Goal: Information Seeking & Learning: Find specific fact

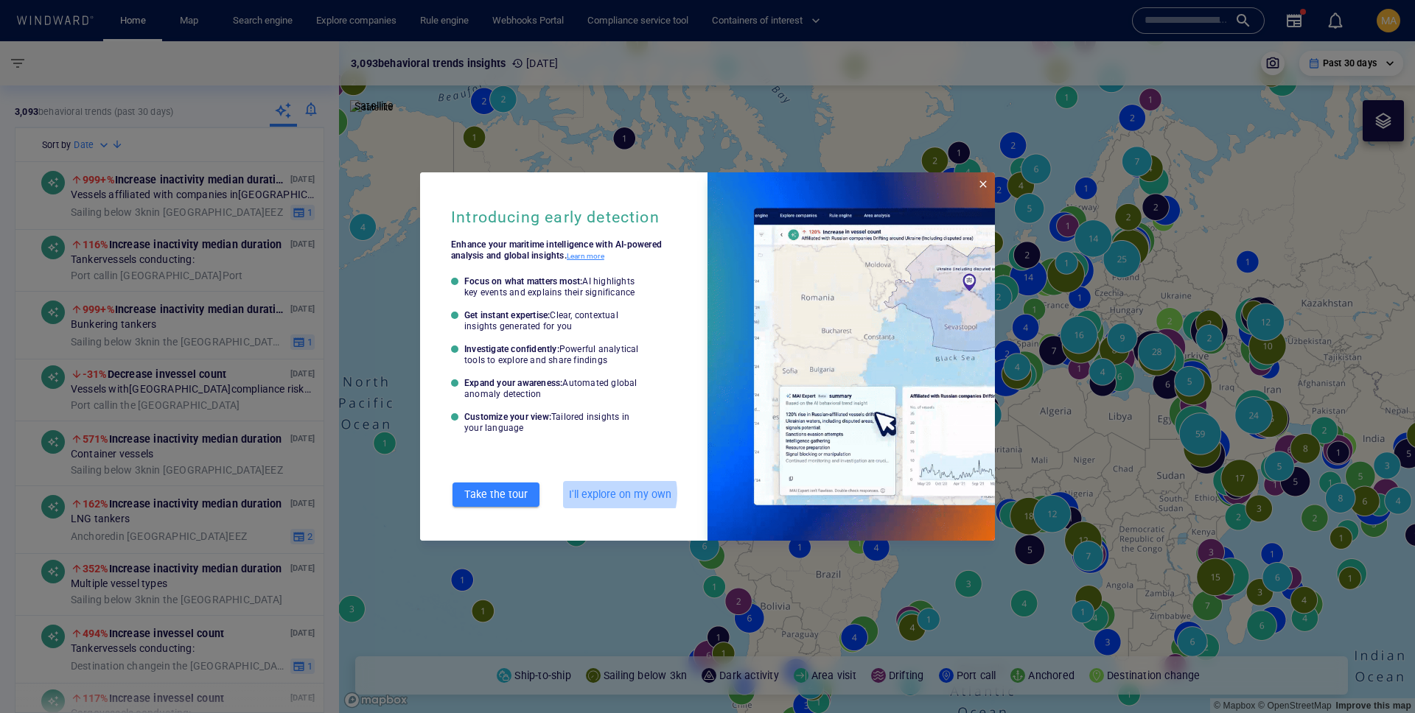
click at [605, 494] on span "I'll explore on my own" at bounding box center [620, 494] width 102 height 18
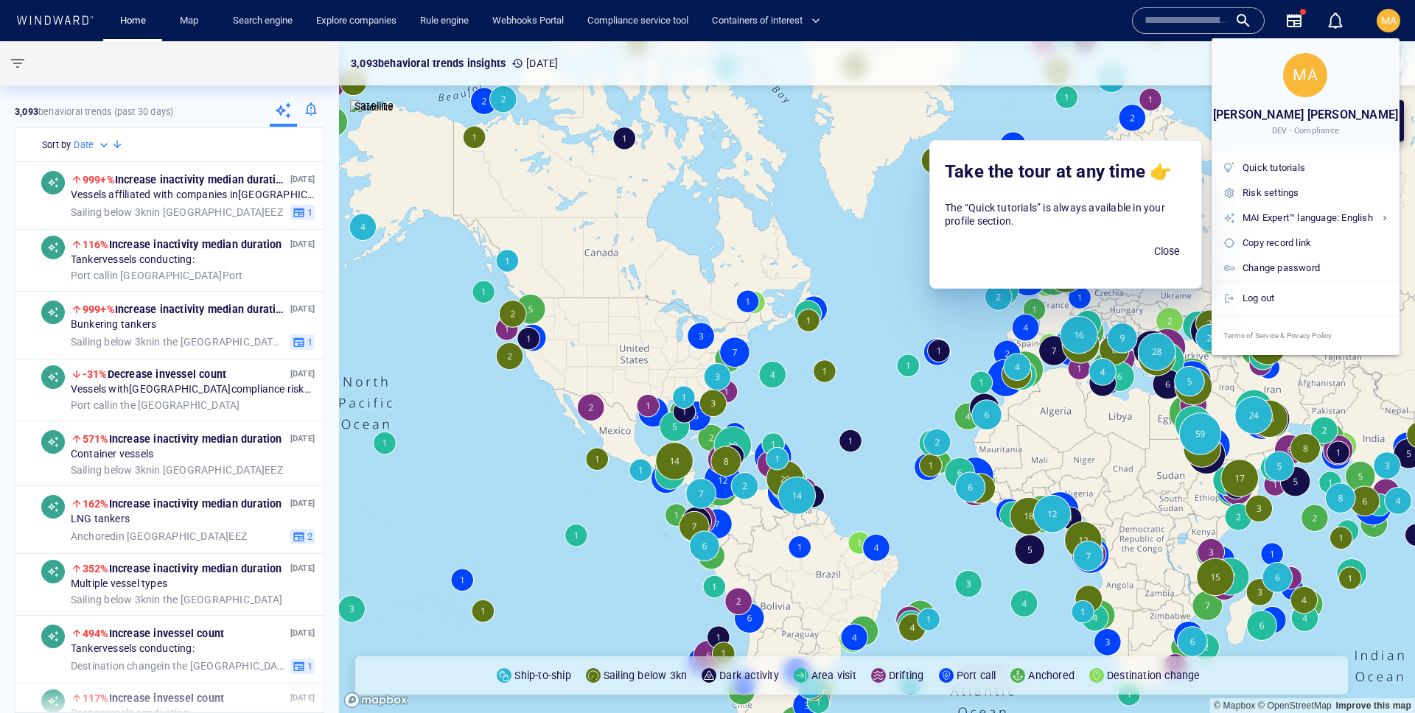
click at [350, 23] on div at bounding box center [707, 356] width 1415 height 713
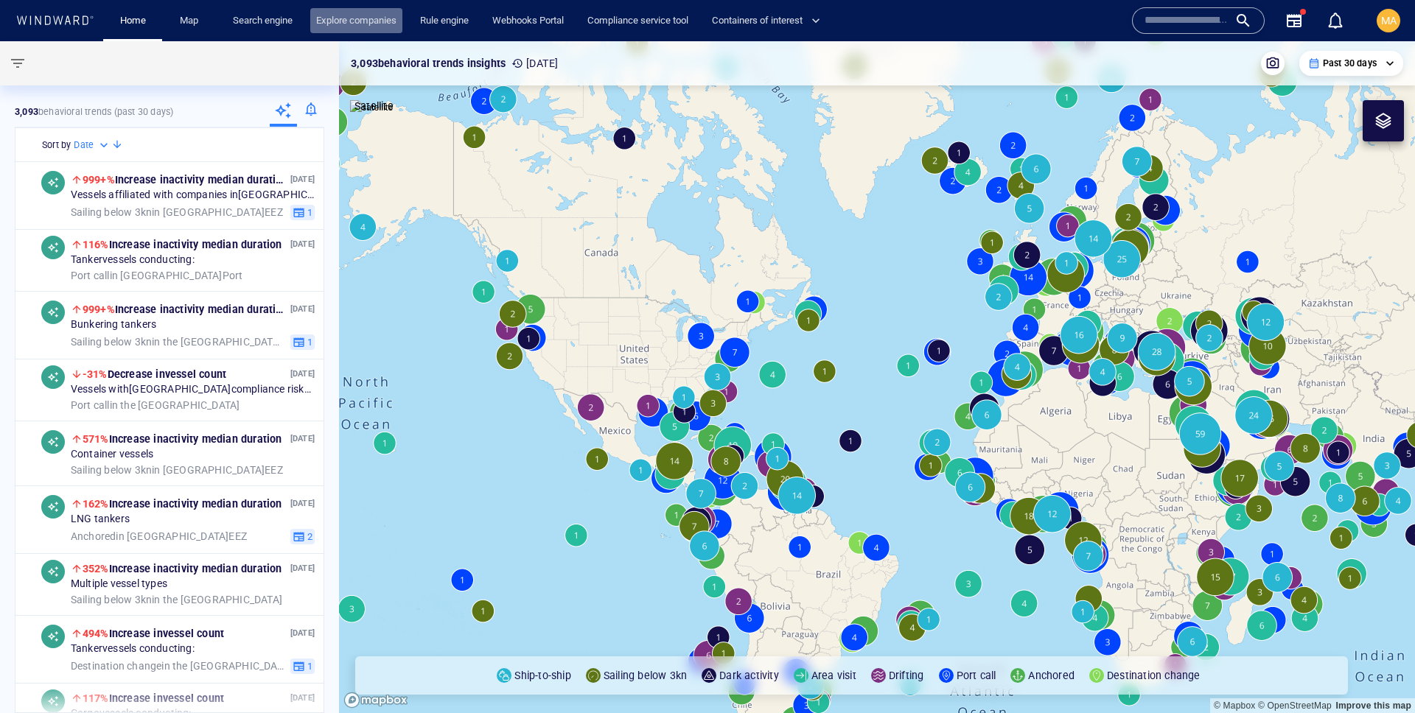
click at [382, 21] on link "Explore companies" at bounding box center [356, 21] width 92 height 26
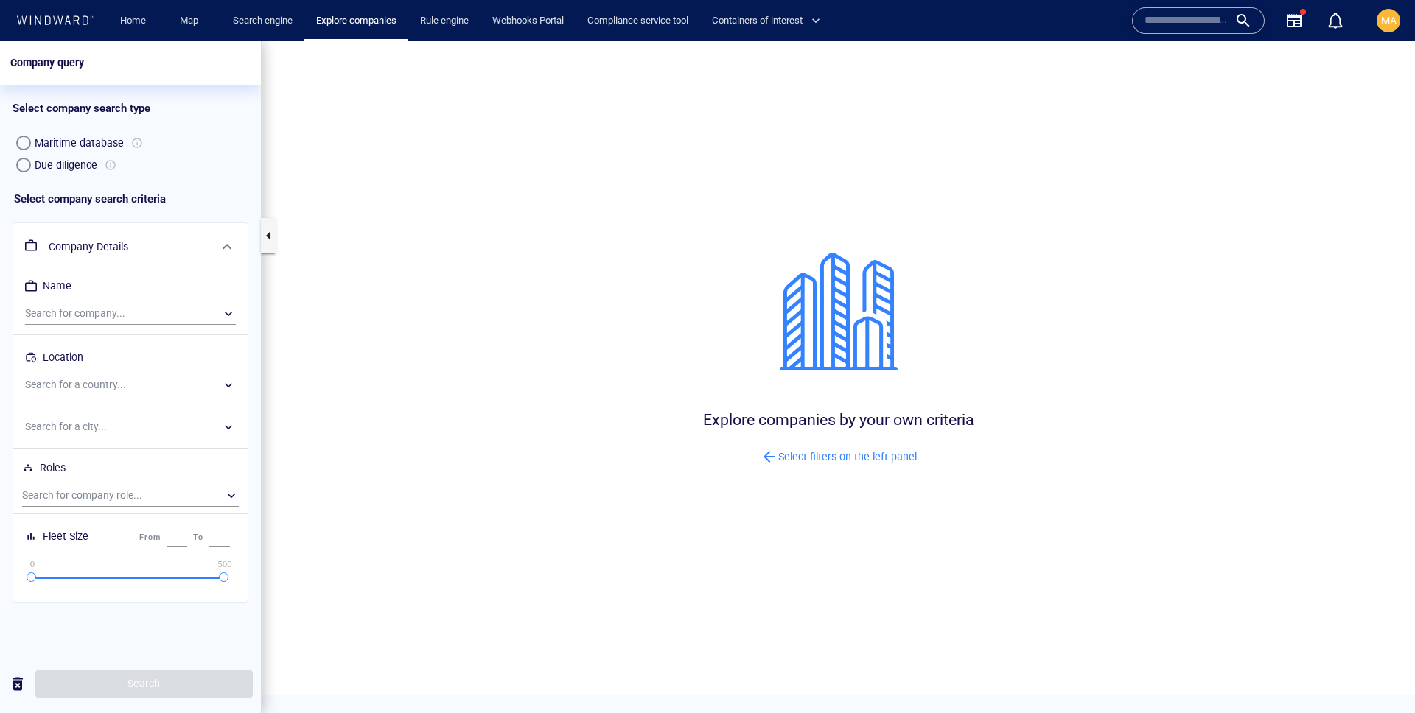
click at [48, 161] on div "Due diligence" at bounding box center [66, 165] width 63 height 18
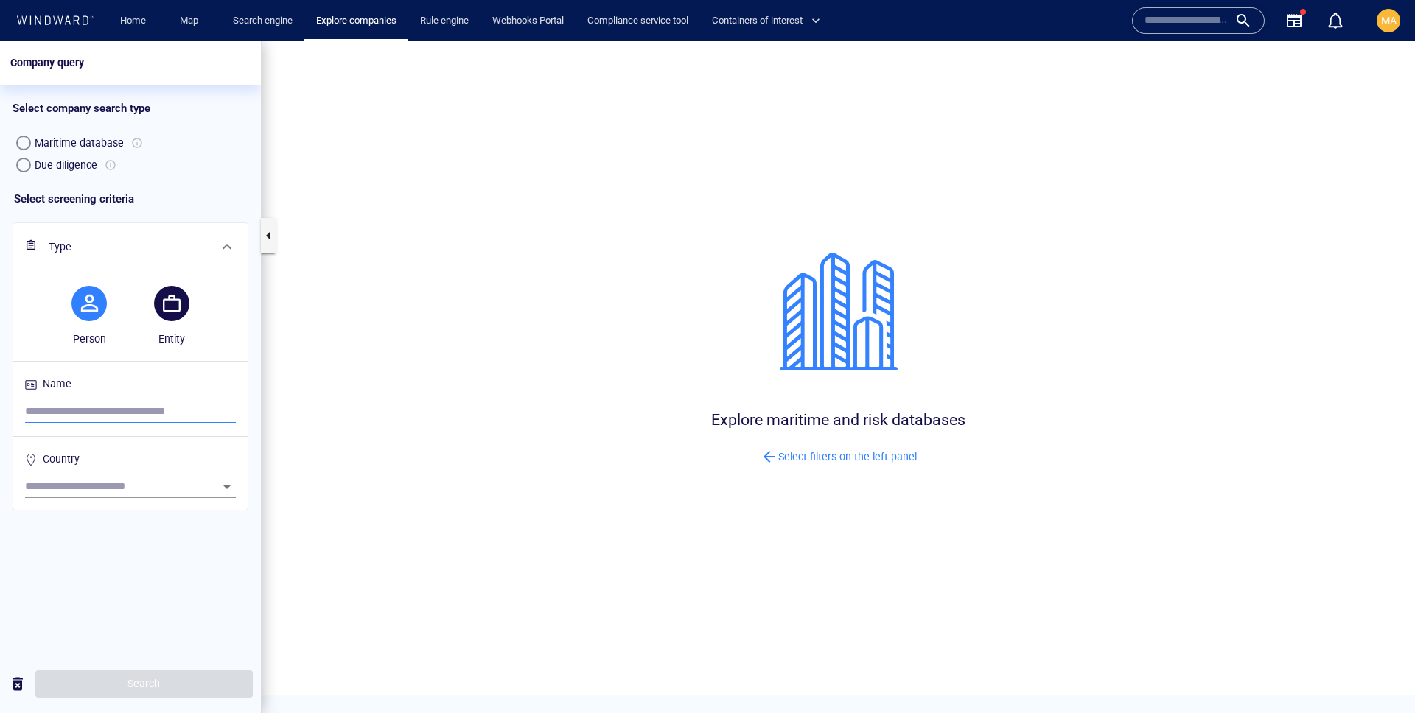
click at [175, 399] on h6 "Name" at bounding box center [130, 386] width 211 height 29
click at [167, 414] on input "search" at bounding box center [130, 412] width 211 height 22
paste input "**********"
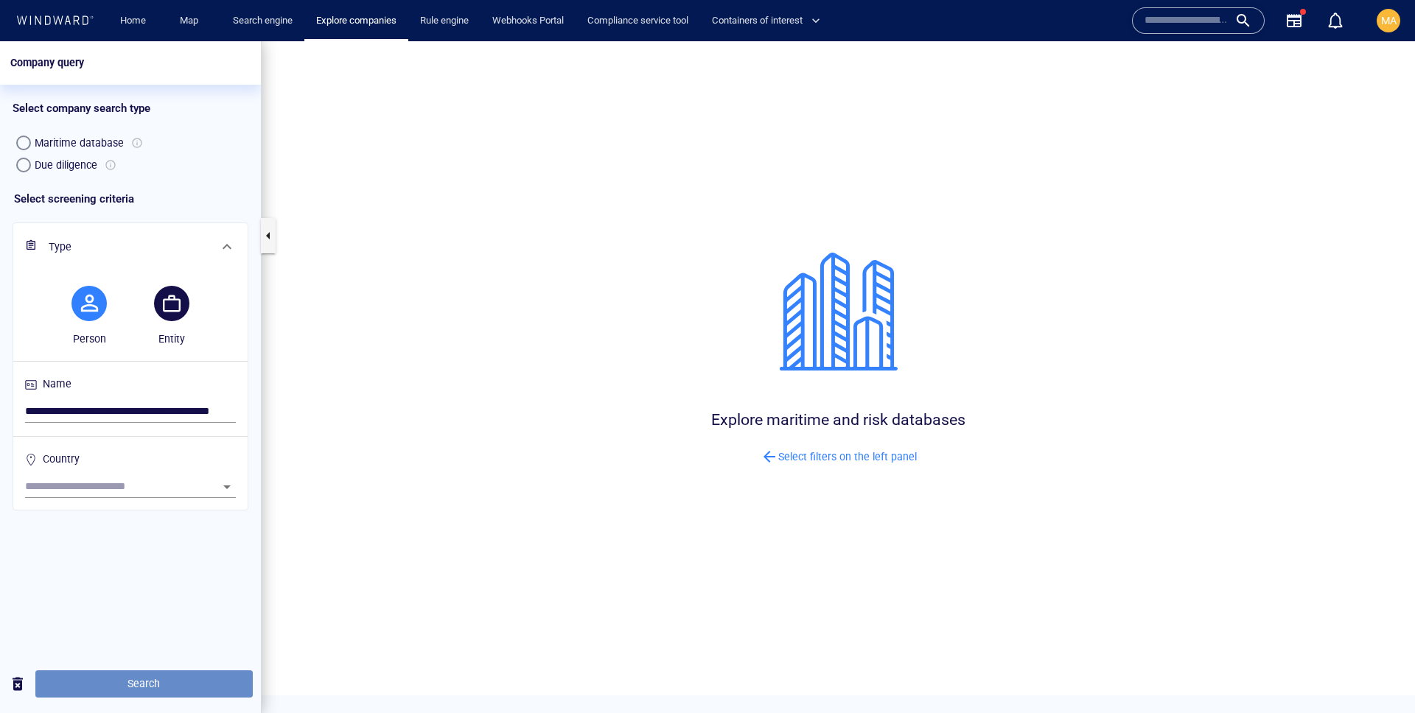
click at [200, 679] on span "Search" at bounding box center [144, 684] width 194 height 18
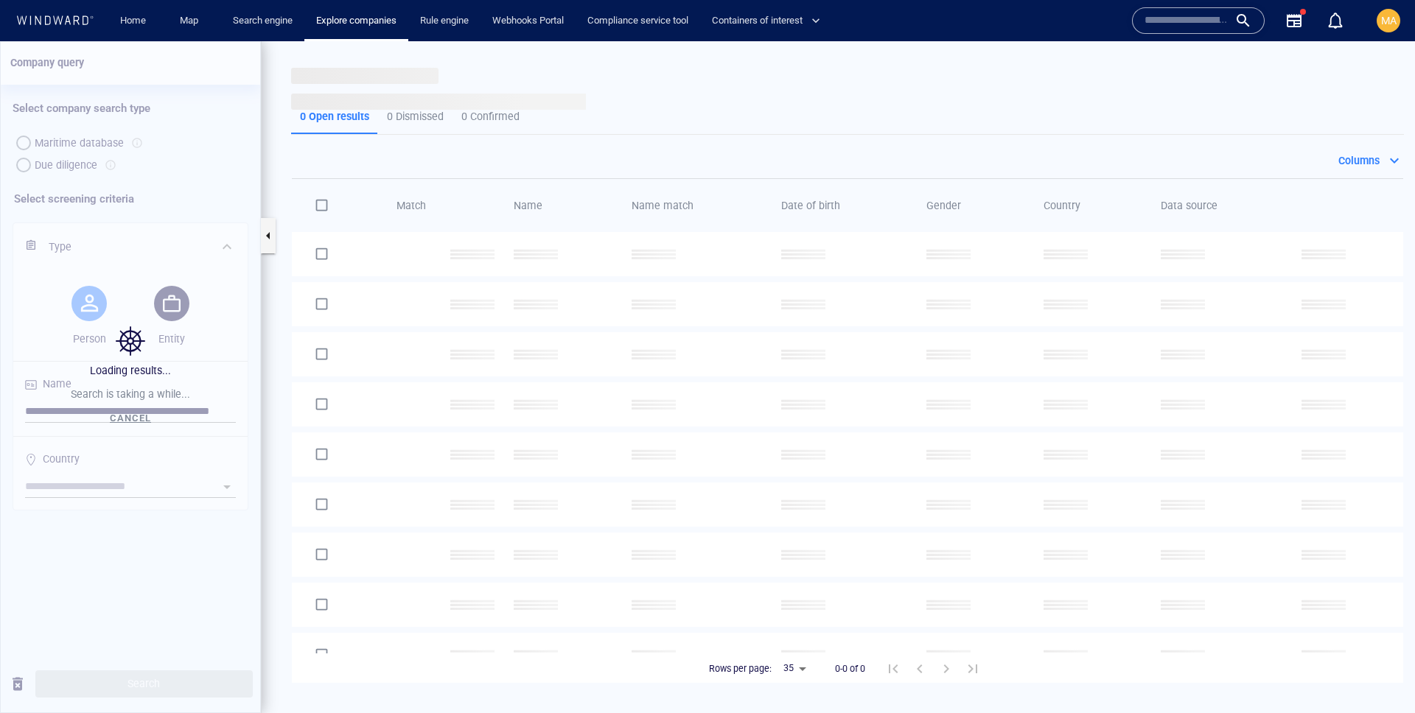
click at [166, 310] on div "Loading results... Search is taking a while... Cancel" at bounding box center [130, 377] width 261 height 672
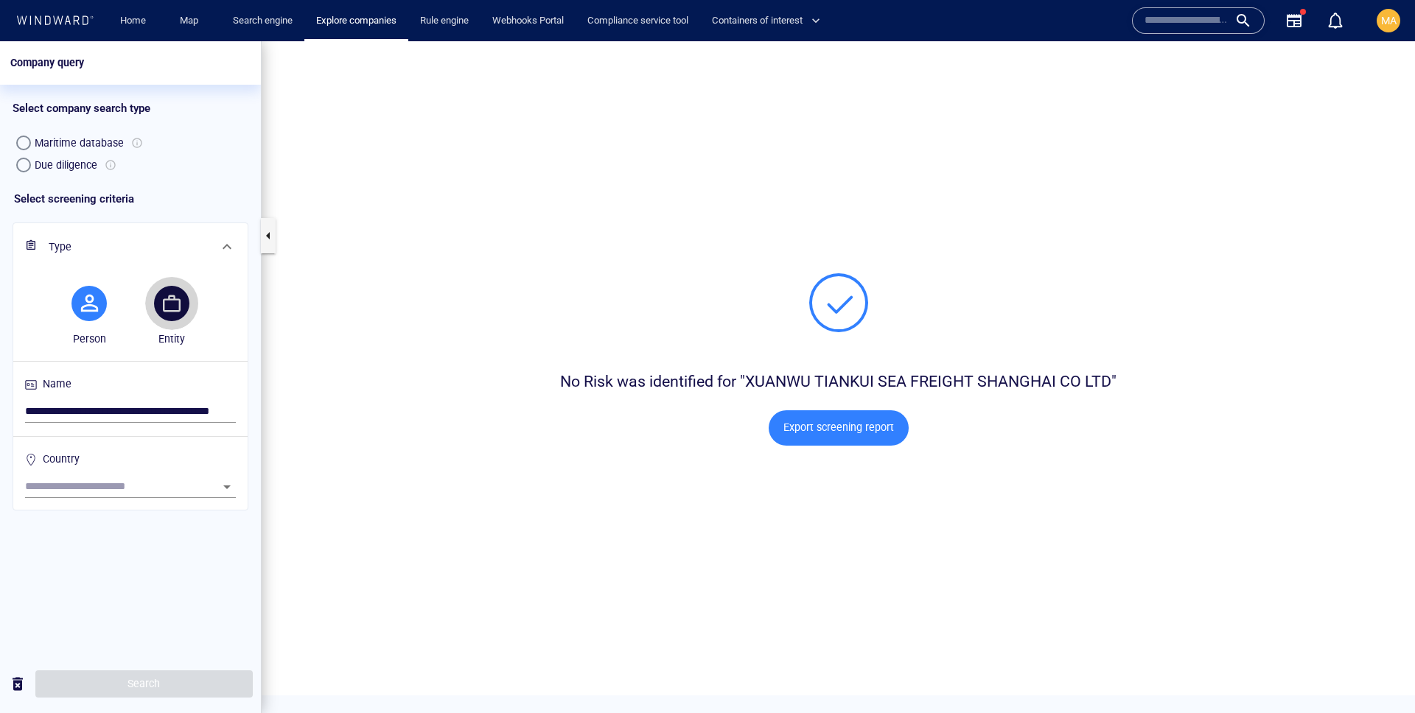
click at [181, 318] on span "button" at bounding box center [171, 303] width 35 height 35
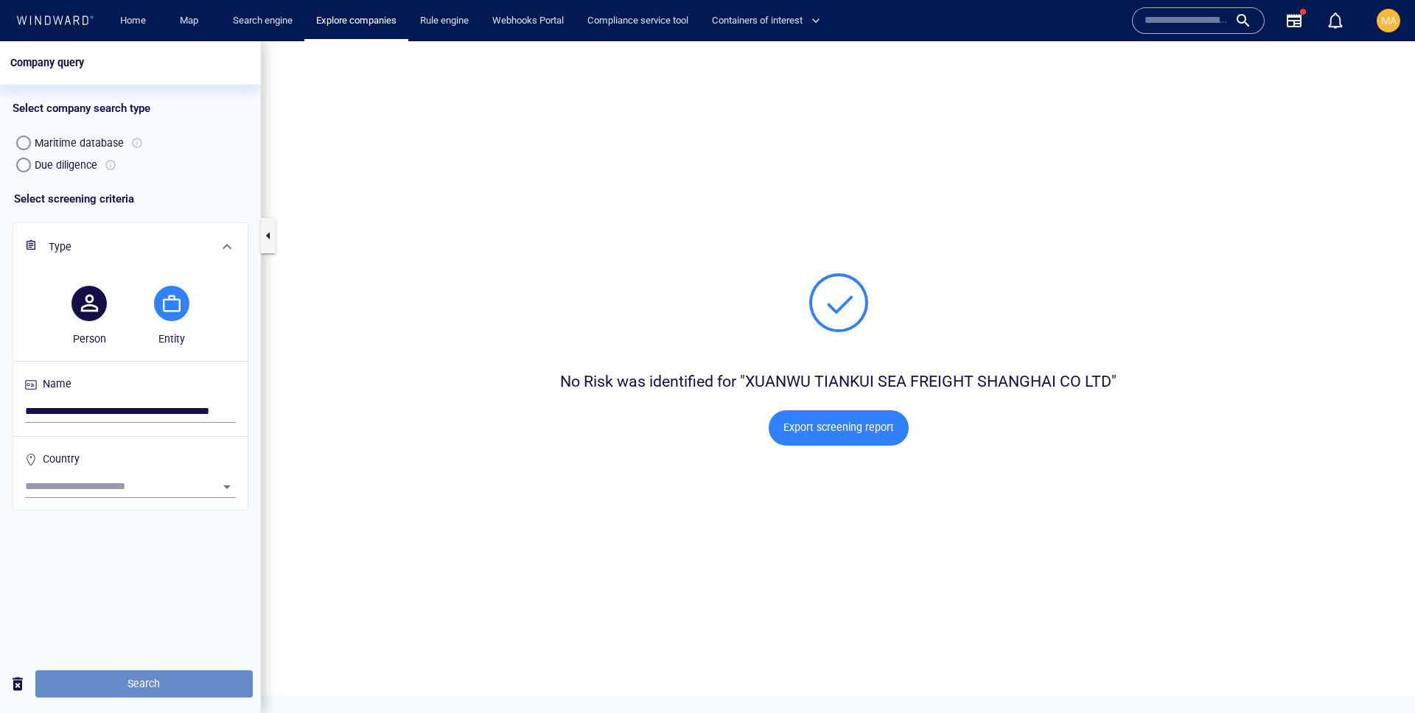
click at [183, 692] on span "Search" at bounding box center [144, 684] width 194 height 18
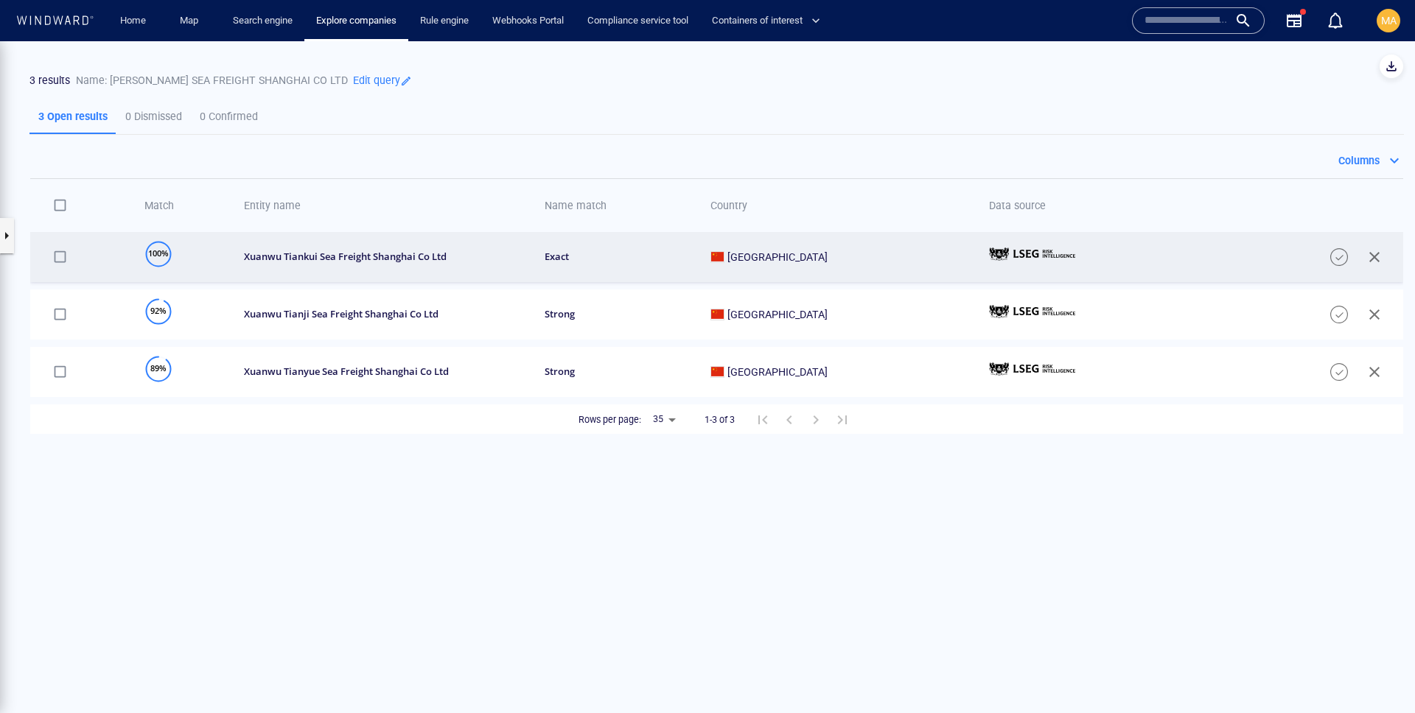
click at [278, 264] on td "xuanwu tiankui sea freight shanghai co ltd" at bounding box center [378, 257] width 301 height 50
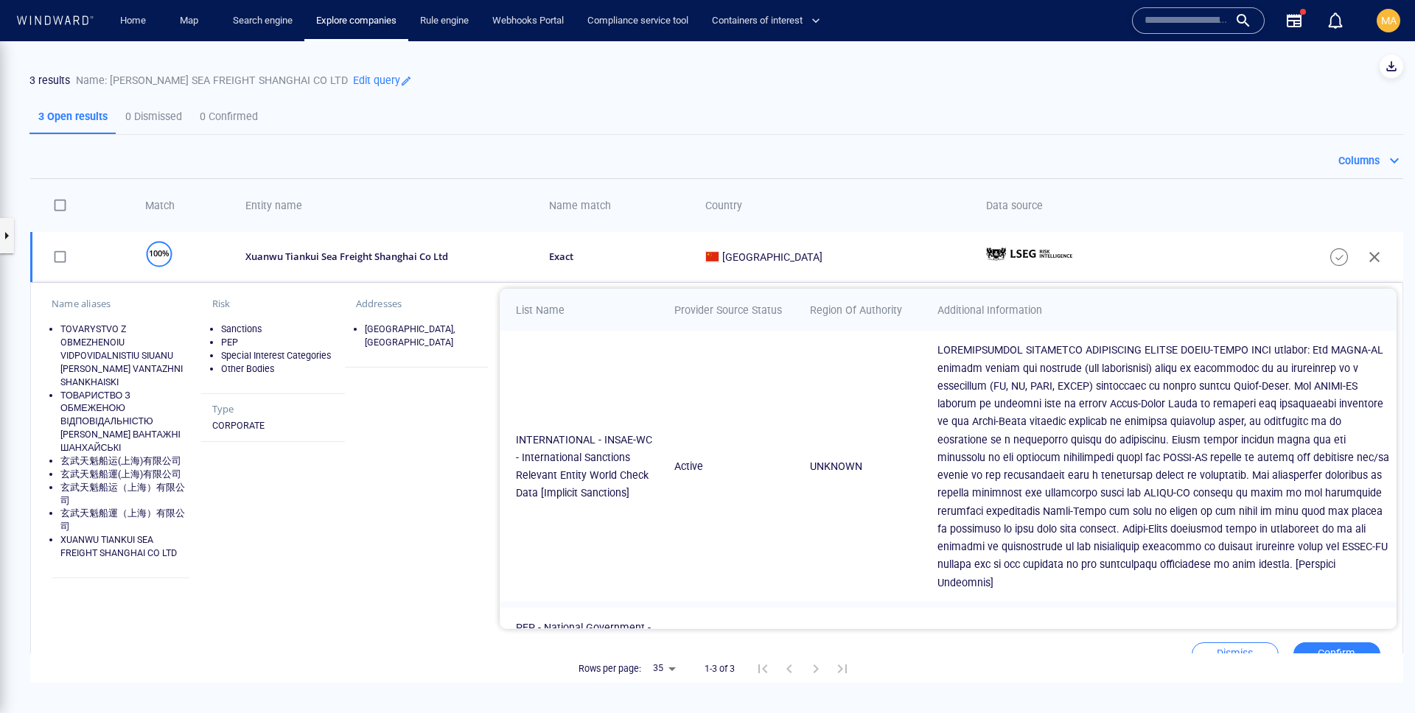
click at [412, 78] on p "Edit query" at bounding box center [380, 80] width 64 height 20
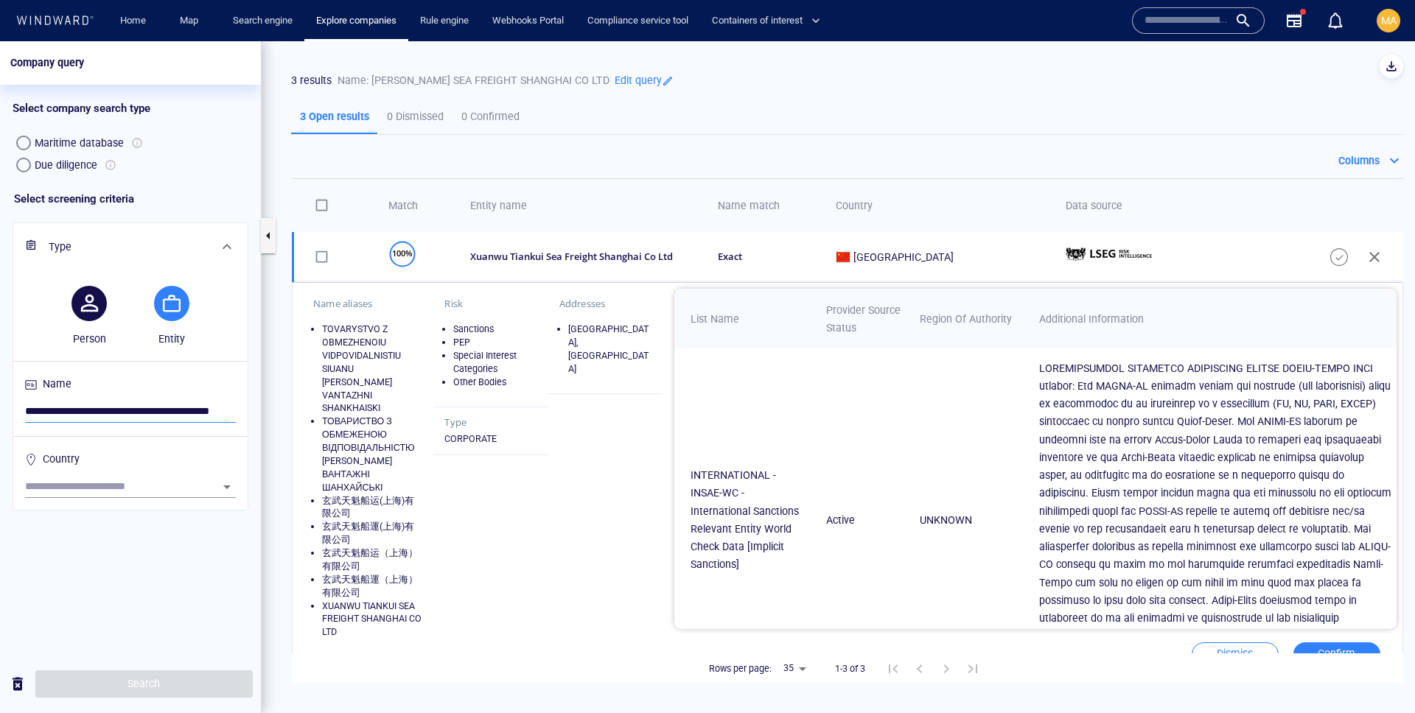
click at [120, 406] on input "**********" at bounding box center [130, 412] width 211 height 22
paste input "search"
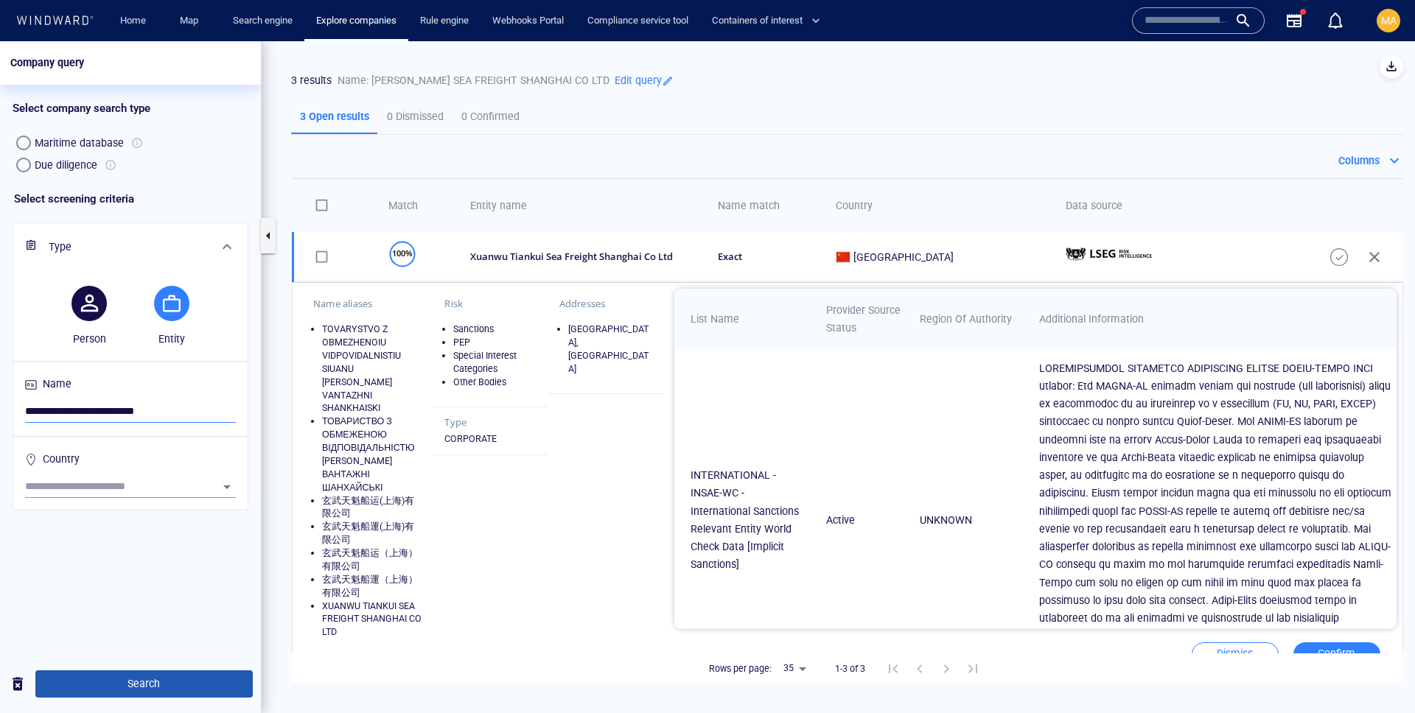
type input "**********"
click at [143, 676] on button "Search" at bounding box center [143, 683] width 217 height 27
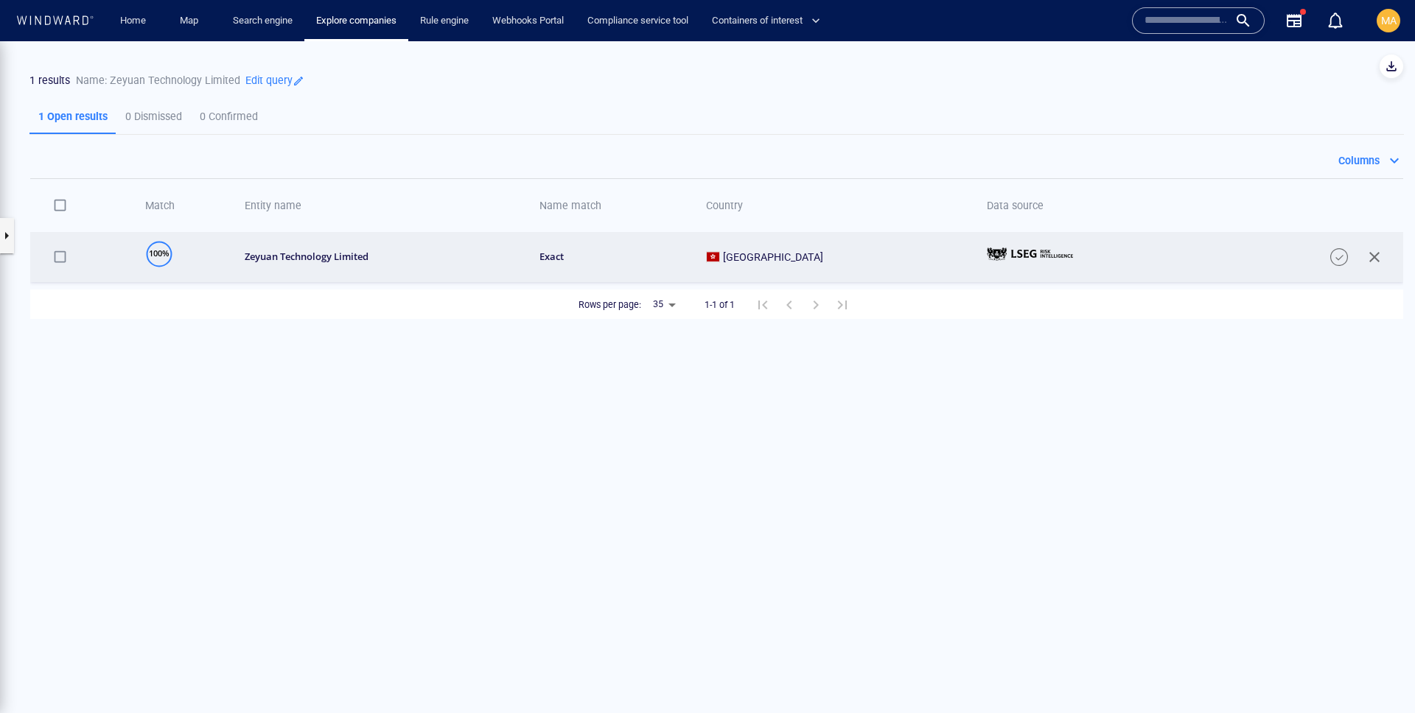
click at [485, 242] on td "zeyuan technology limited" at bounding box center [376, 257] width 294 height 50
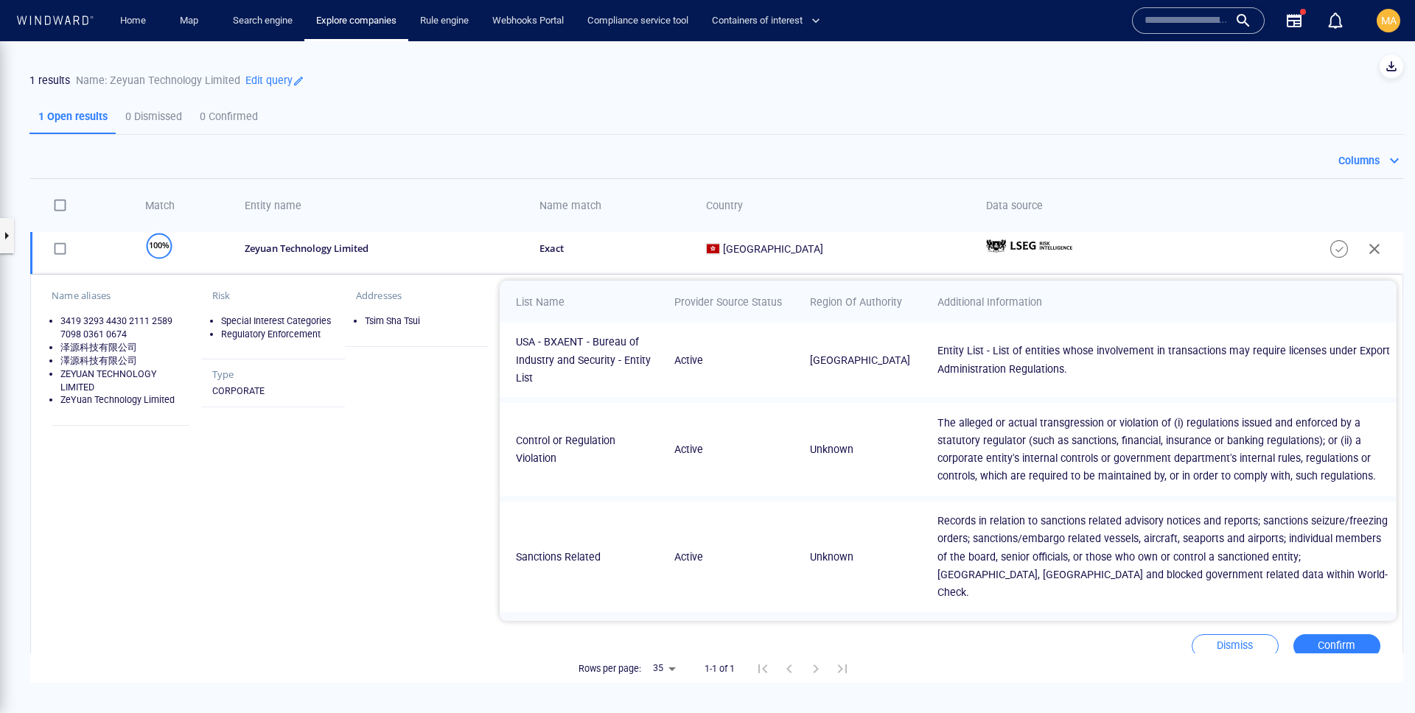
scroll to position [9, 0]
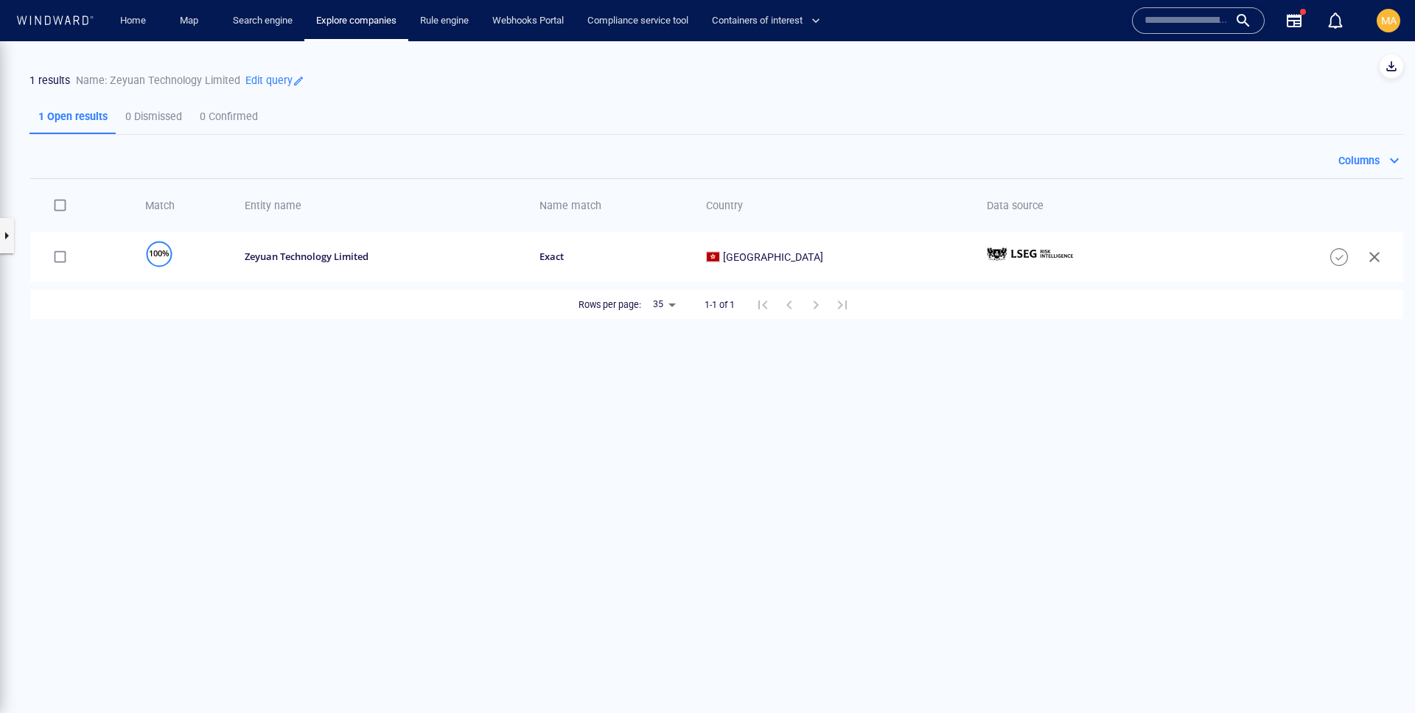
click at [269, 63] on div "1 results Name: Zeyuan Technology Limited Edit query" at bounding box center [633, 69] width 1273 height 63
click at [269, 77] on p "Edit query" at bounding box center [272, 80] width 64 height 20
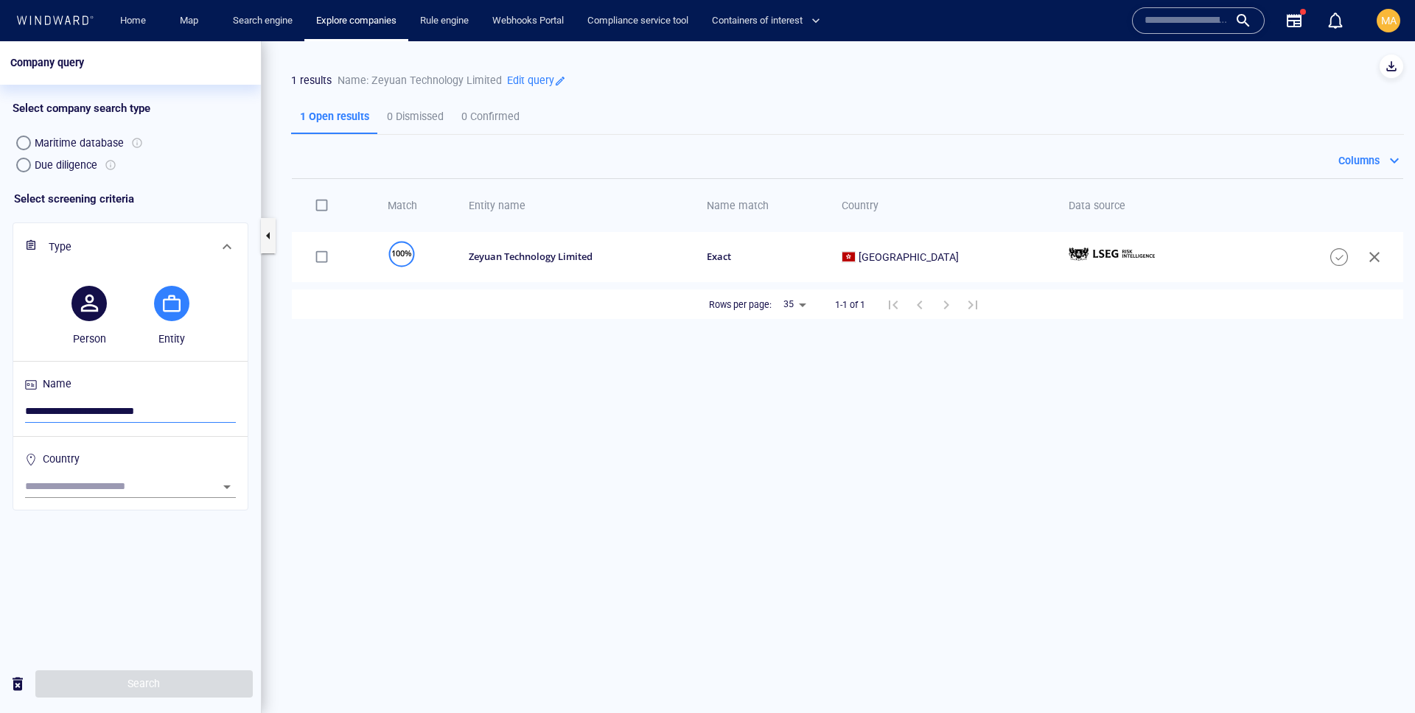
click at [77, 411] on input "**********" at bounding box center [130, 412] width 211 height 22
paste input "**********"
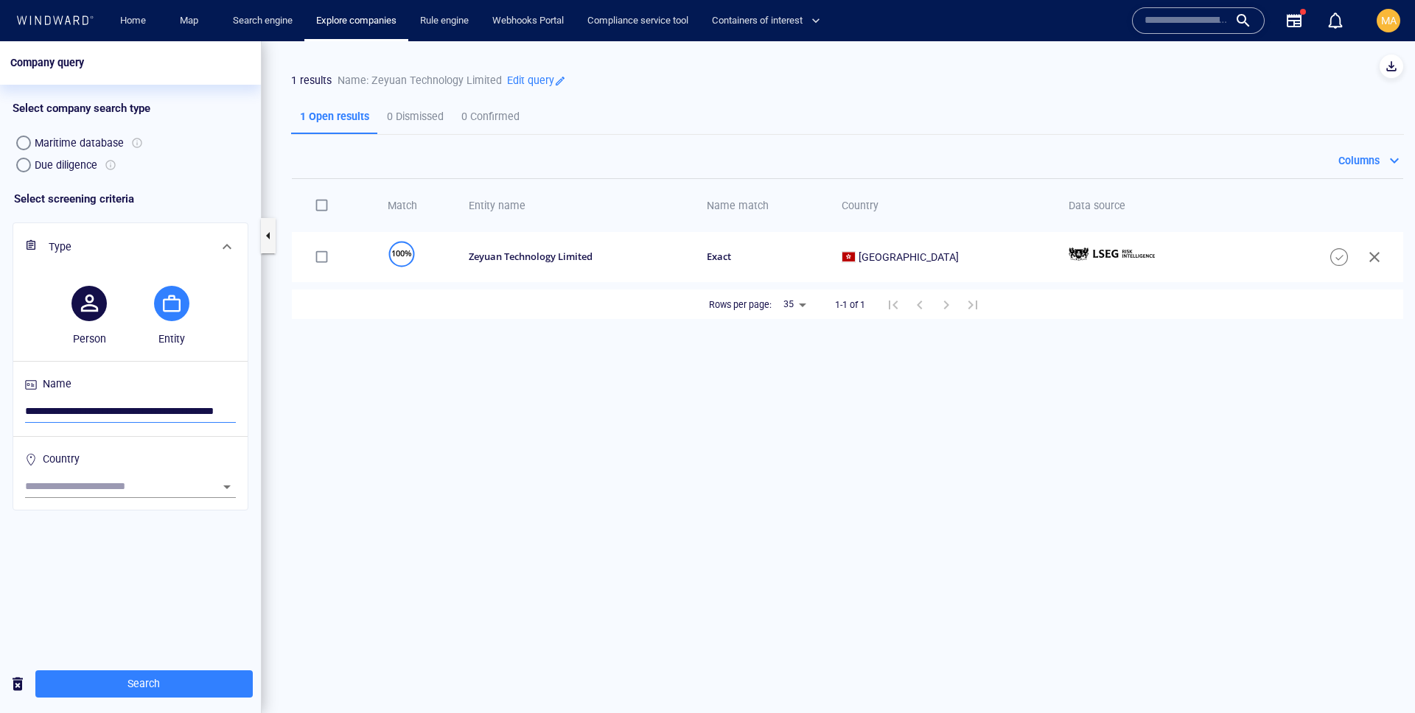
scroll to position [0, 39]
type input "**********"
click at [148, 676] on span "Search" at bounding box center [144, 684] width 194 height 18
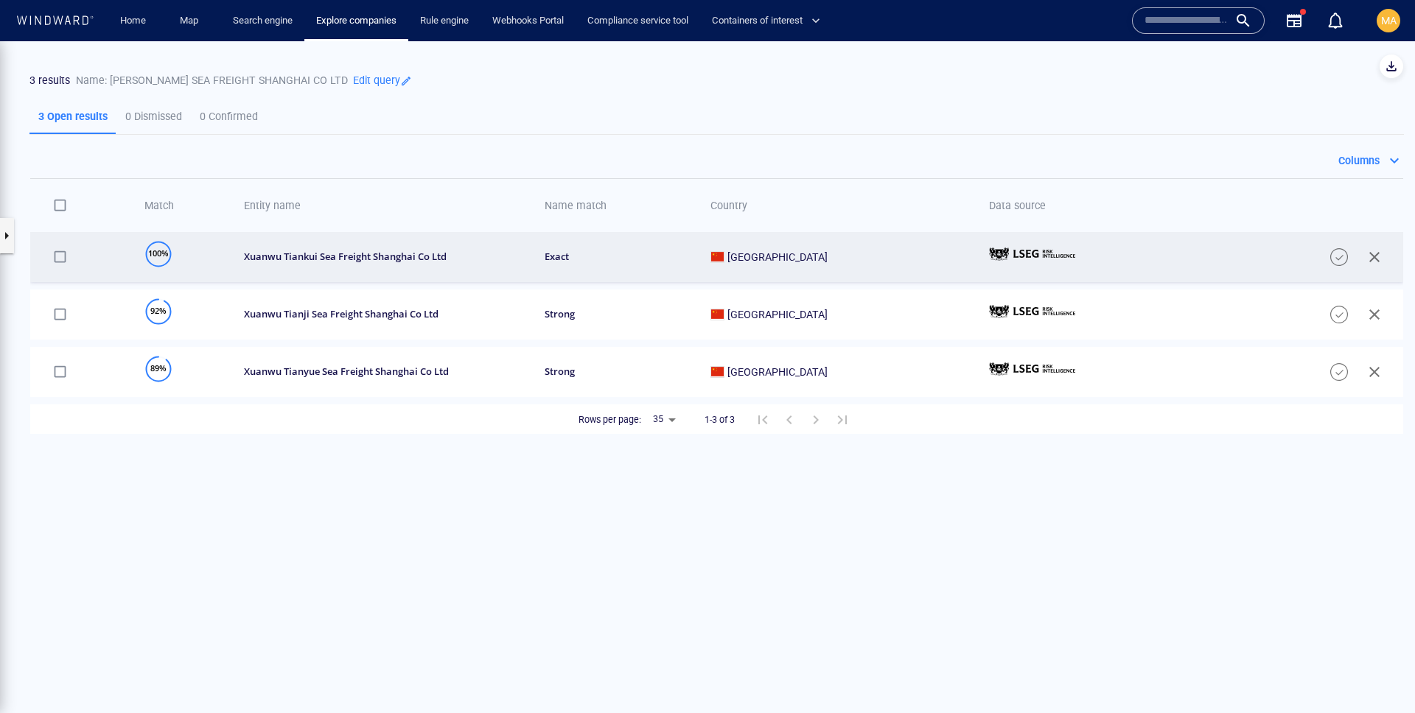
click at [497, 258] on div "xuanwu tiankui sea freight shanghai co ltd" at bounding box center [385, 256] width 282 height 13
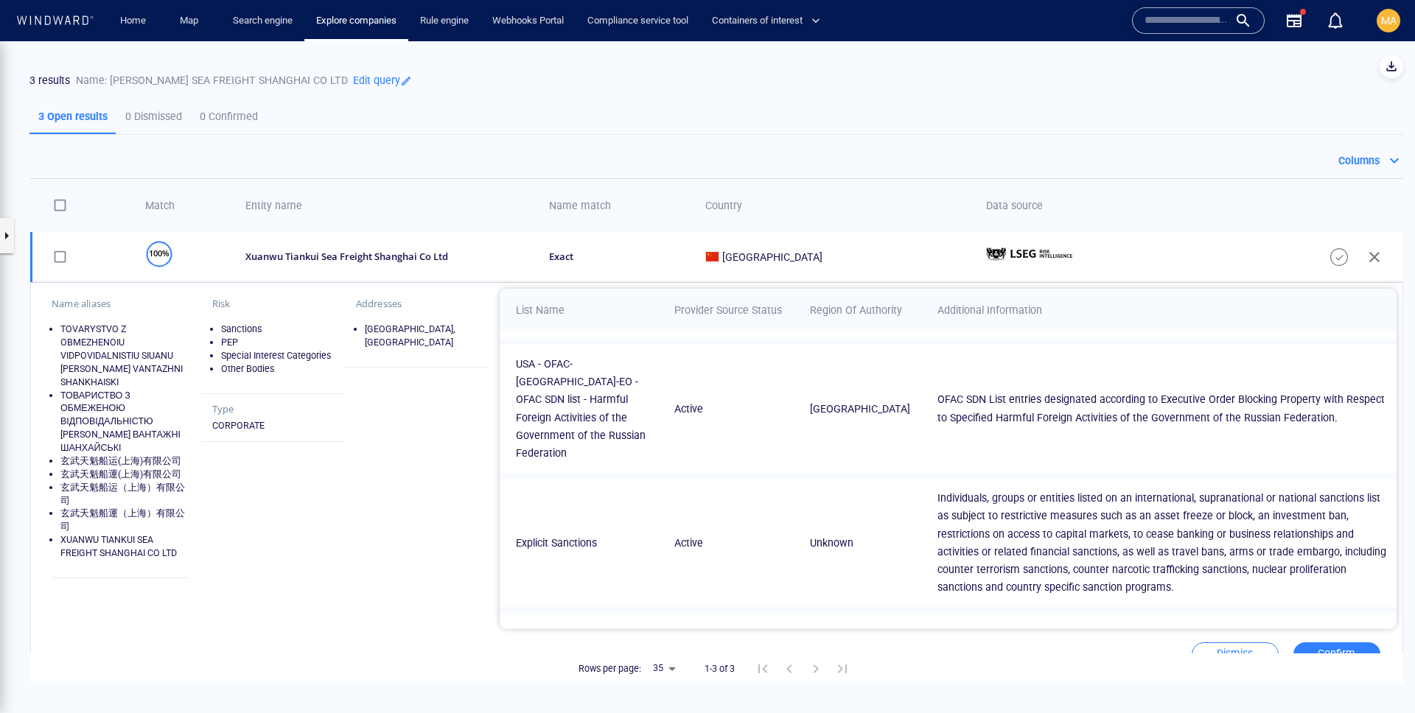
scroll to position [596, 0]
click at [131, 81] on p "Name: [PERSON_NAME] SEA FREIGHT SHANGHAI CO LTD" at bounding box center [212, 80] width 272 height 18
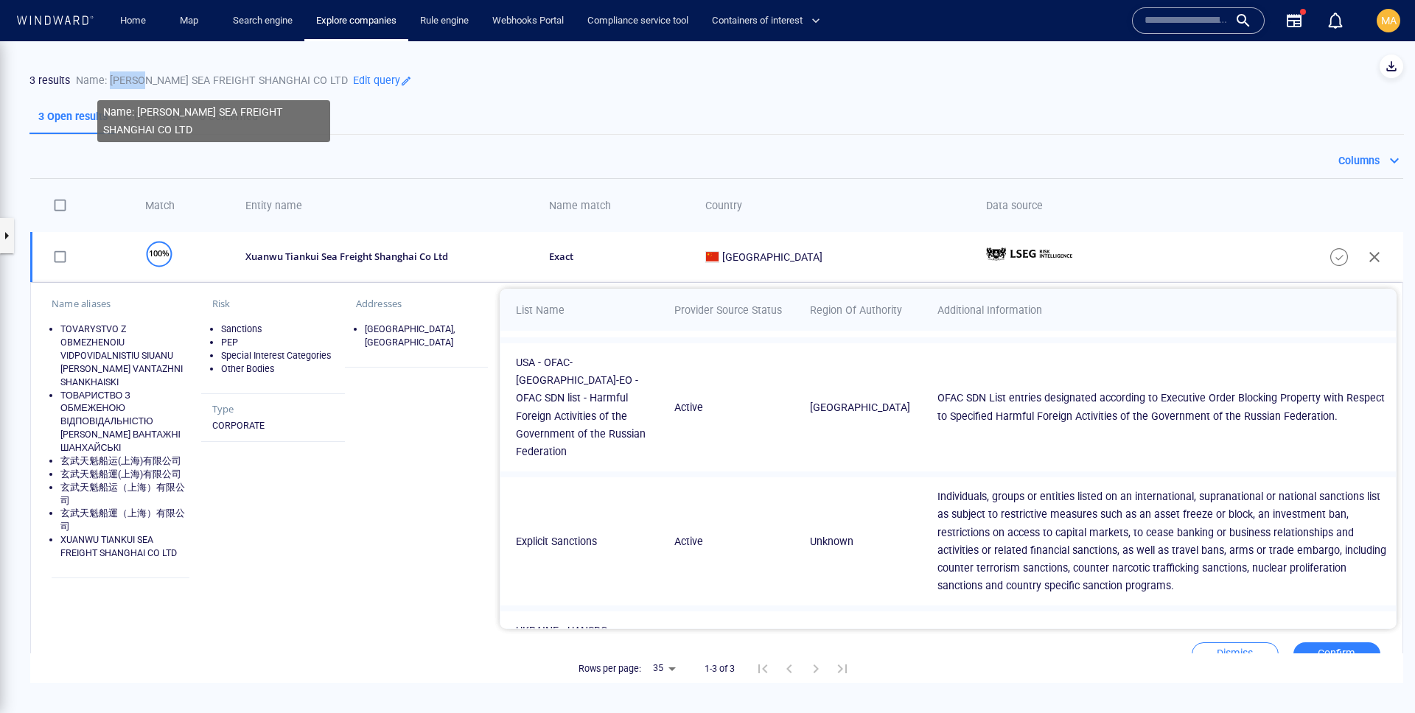
click at [131, 81] on p "Name: [PERSON_NAME] SEA FREIGHT SHANGHAI CO LTD" at bounding box center [212, 80] width 272 height 18
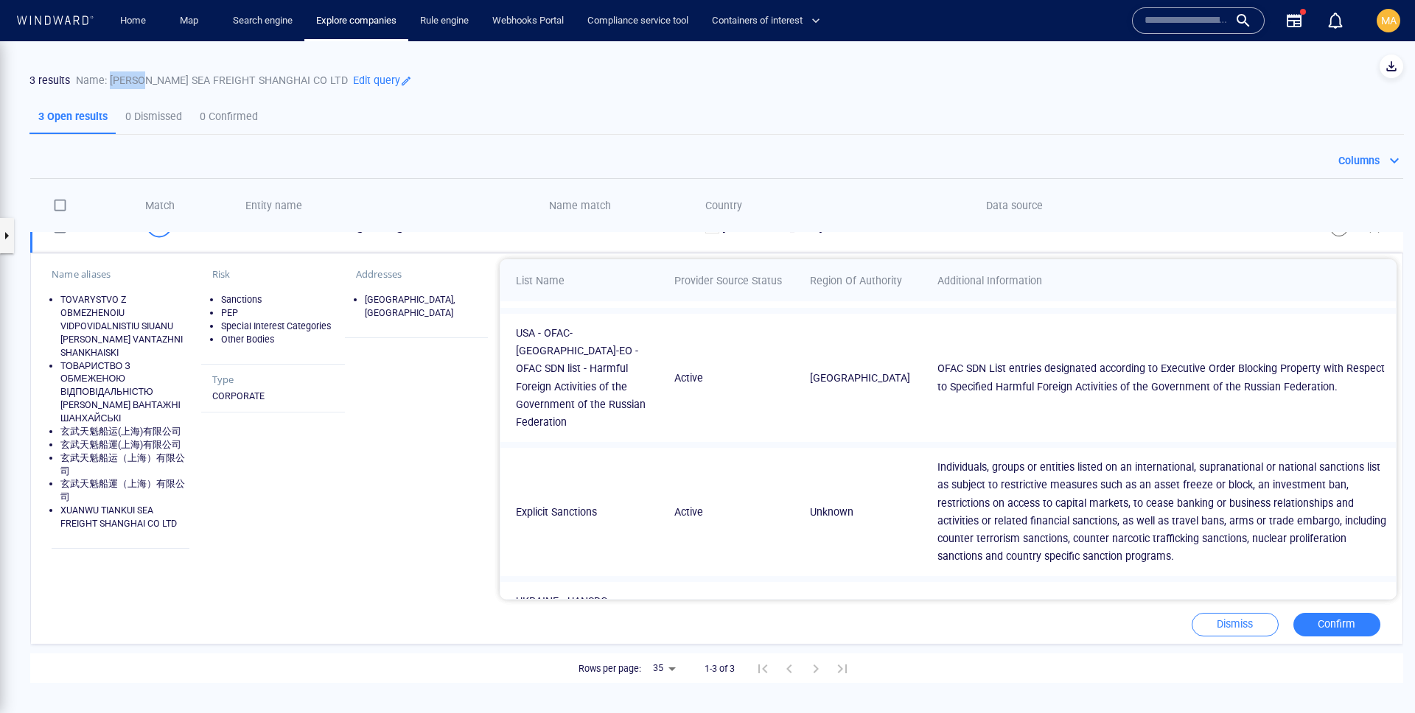
scroll to position [0, 0]
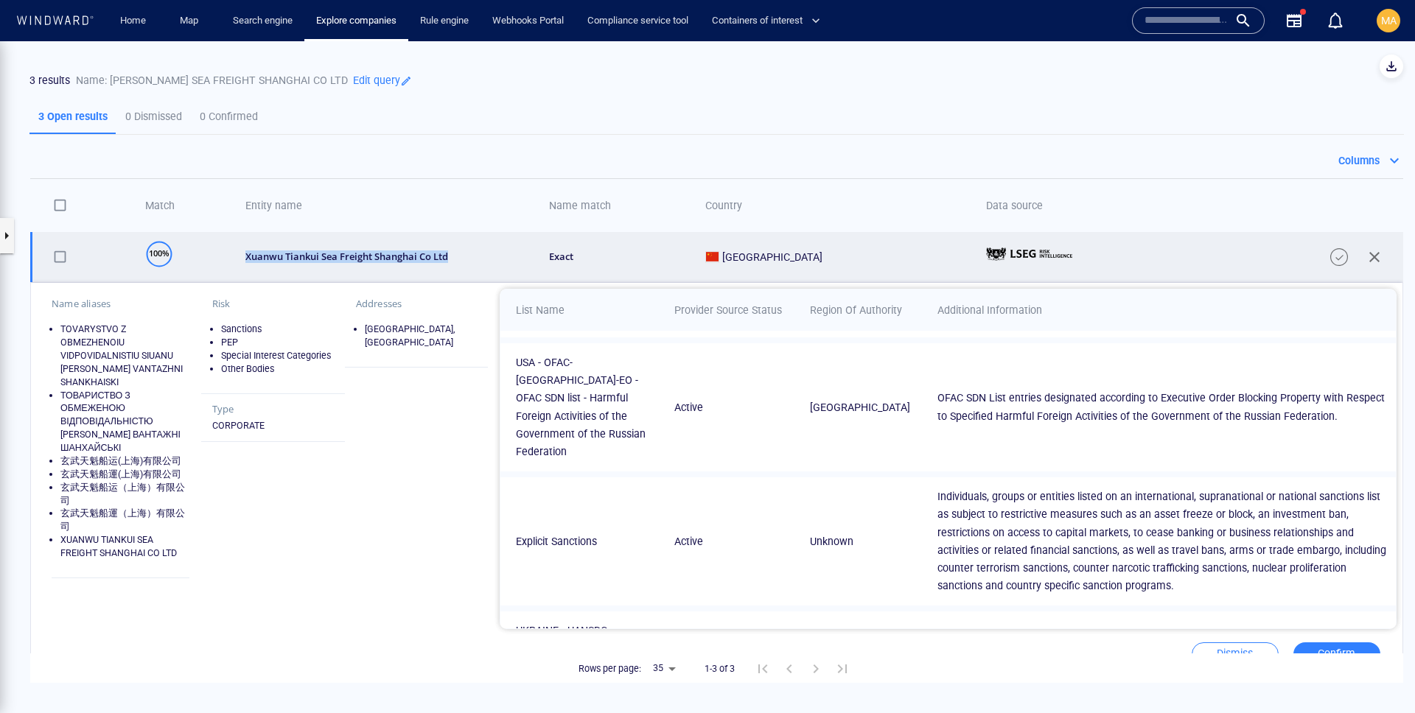
drag, startPoint x: 499, startPoint y: 252, endPoint x: 507, endPoint y: 262, distance: 12.7
click at [507, 263] on td "xuanwu tiankui sea freight shanghai co ltd" at bounding box center [382, 257] width 304 height 50
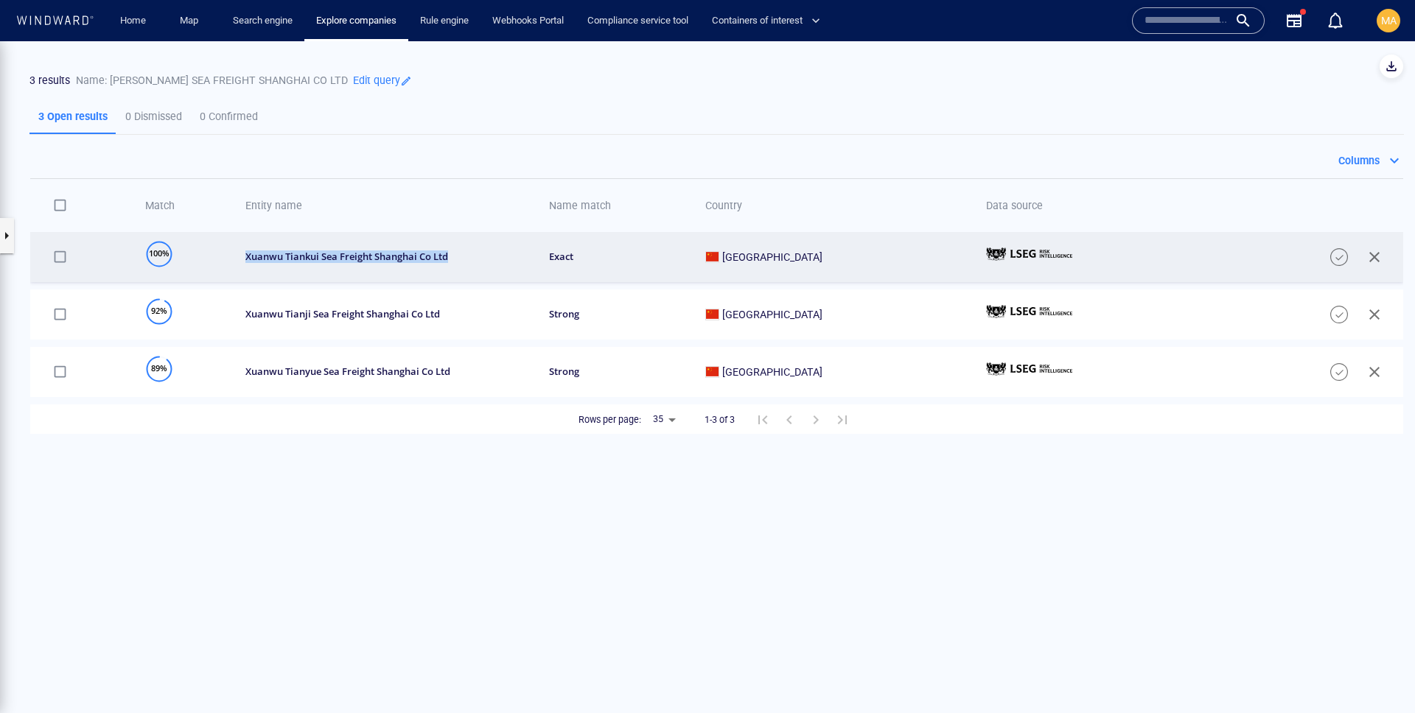
copy div "xuanwu tiankui sea freight shanghai co ltd"
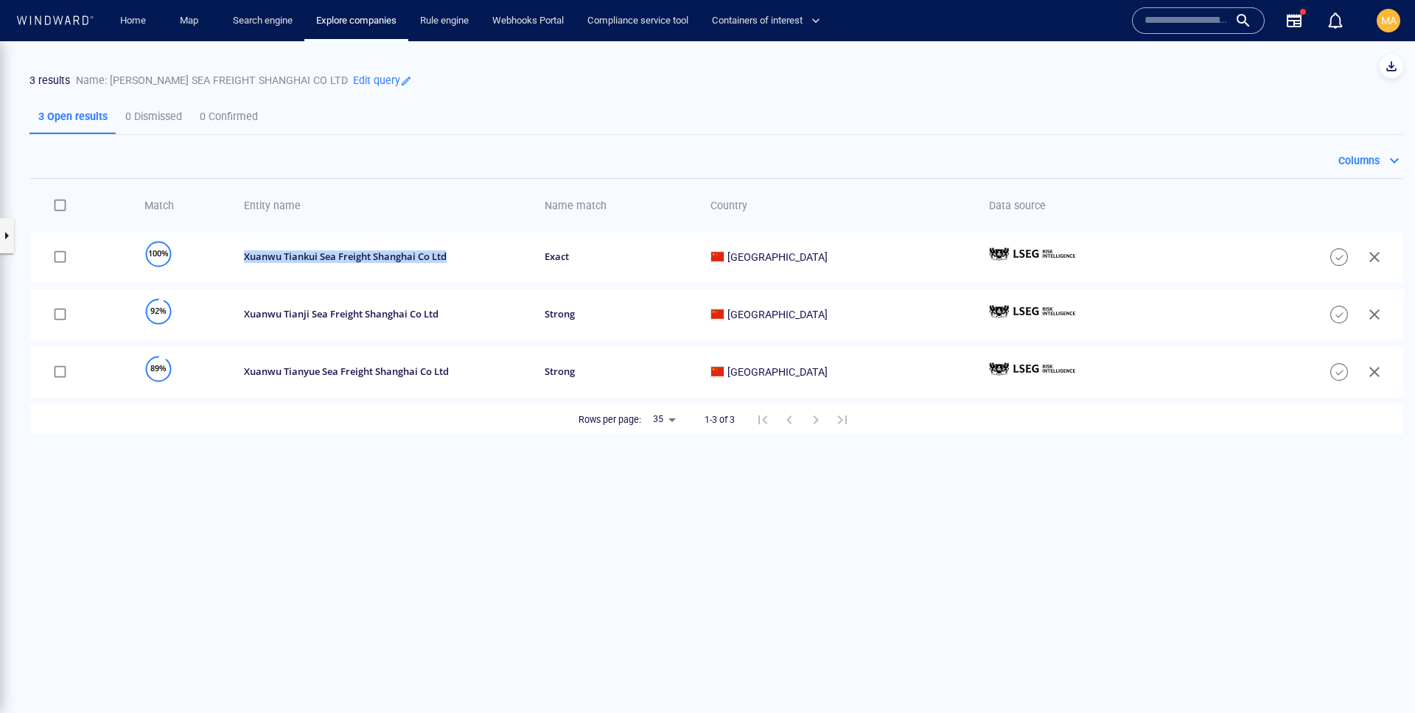
copy div "xuanwu tiankui sea freight shanghai co ltd"
click at [1160, 19] on input "text" at bounding box center [1186, 21] width 84 height 22
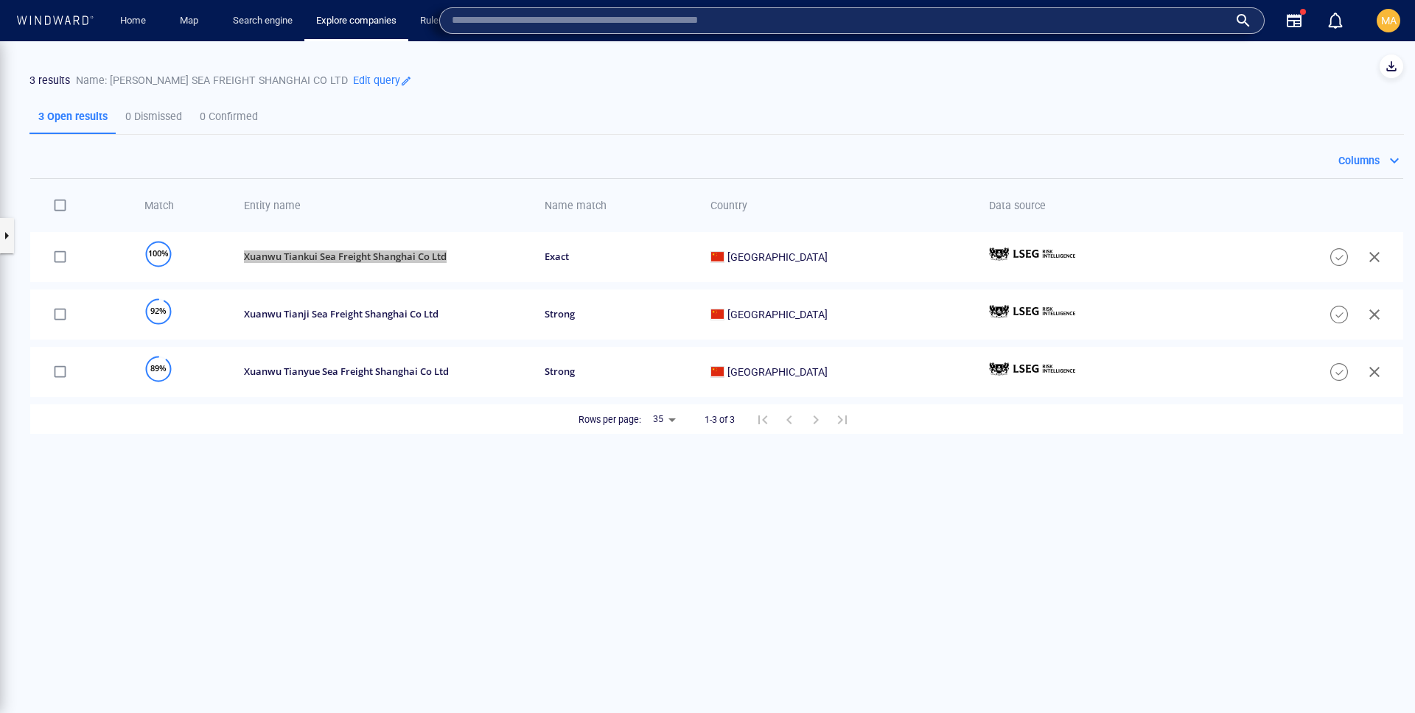
paste input "**********"
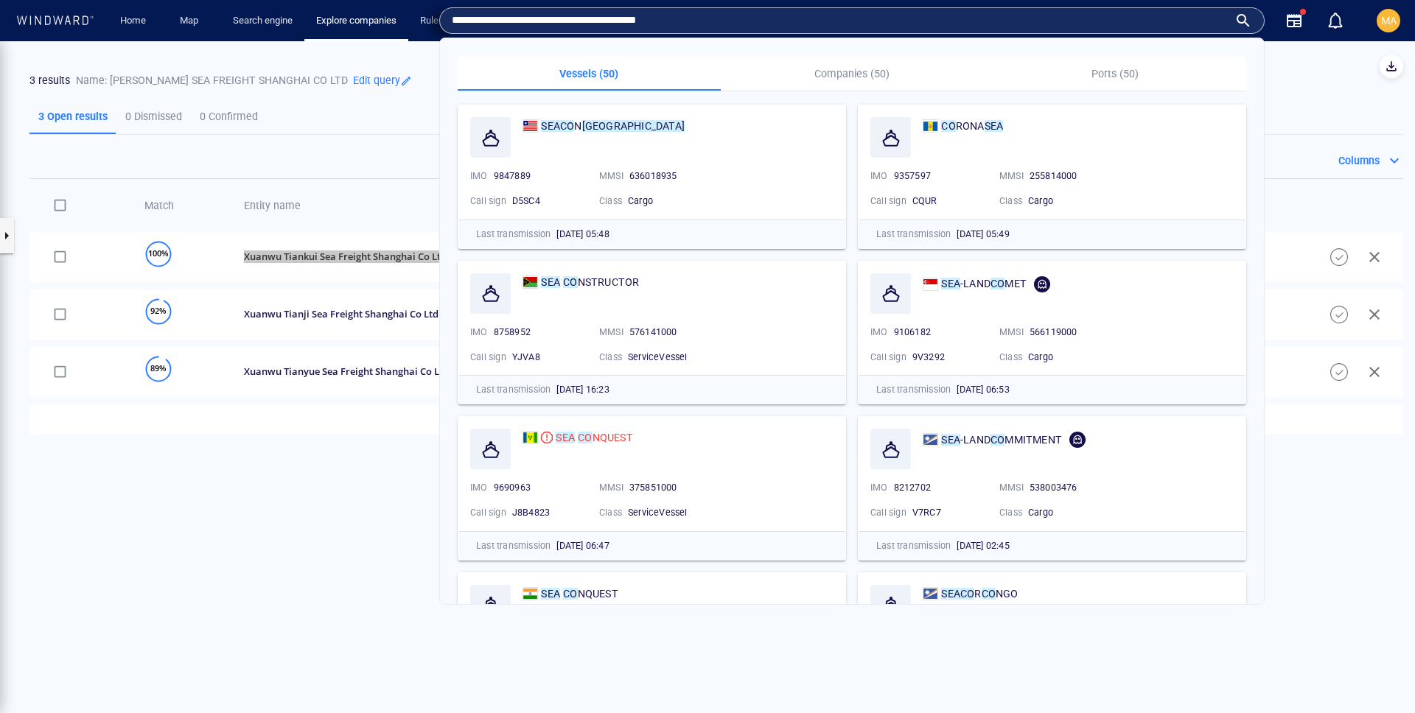
type input "**********"
click at [855, 60] on button "Companies (50)" at bounding box center [852, 73] width 263 height 35
click at [850, 71] on p "Companies (50)" at bounding box center [851, 74] width 245 height 18
click at [844, 79] on p "Companies (50)" at bounding box center [851, 74] width 245 height 18
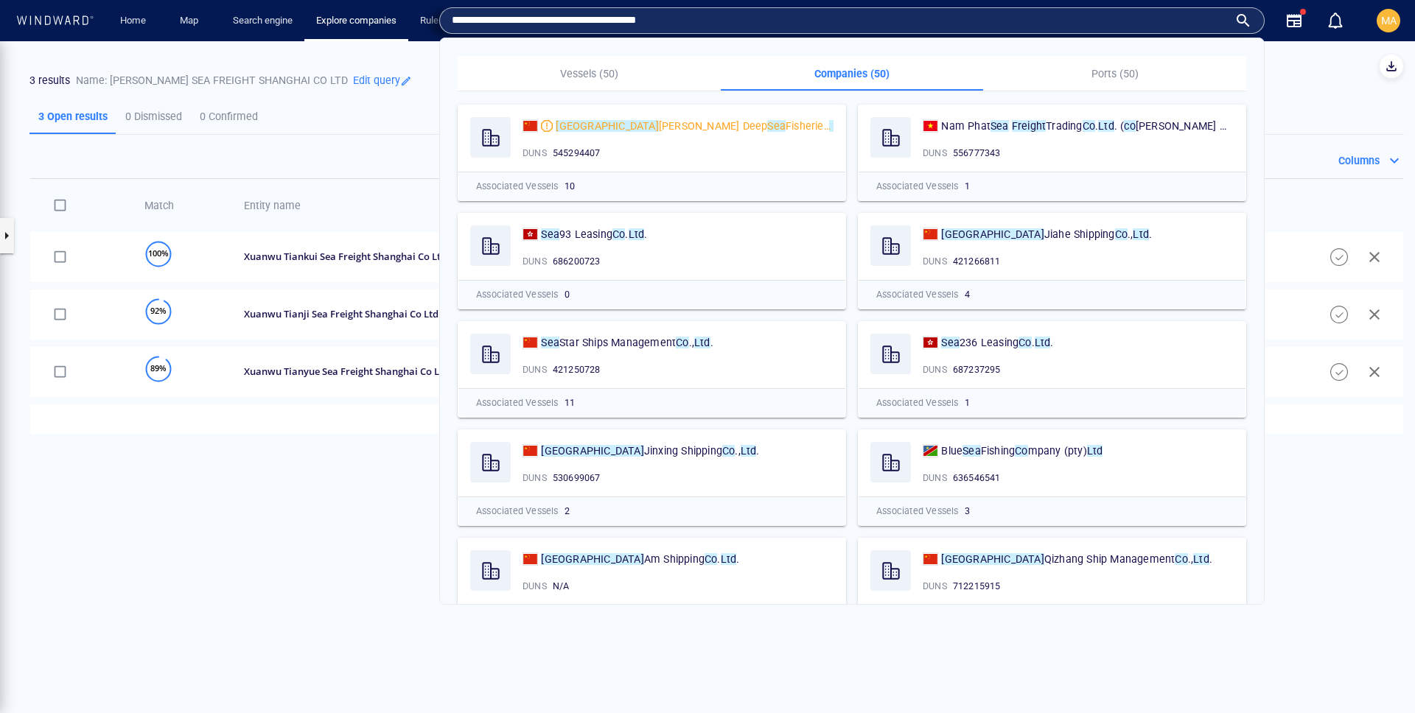
click at [413, 121] on div "3 Open results 0 Dismissed 0 Confirmed" at bounding box center [716, 116] width 1374 height 35
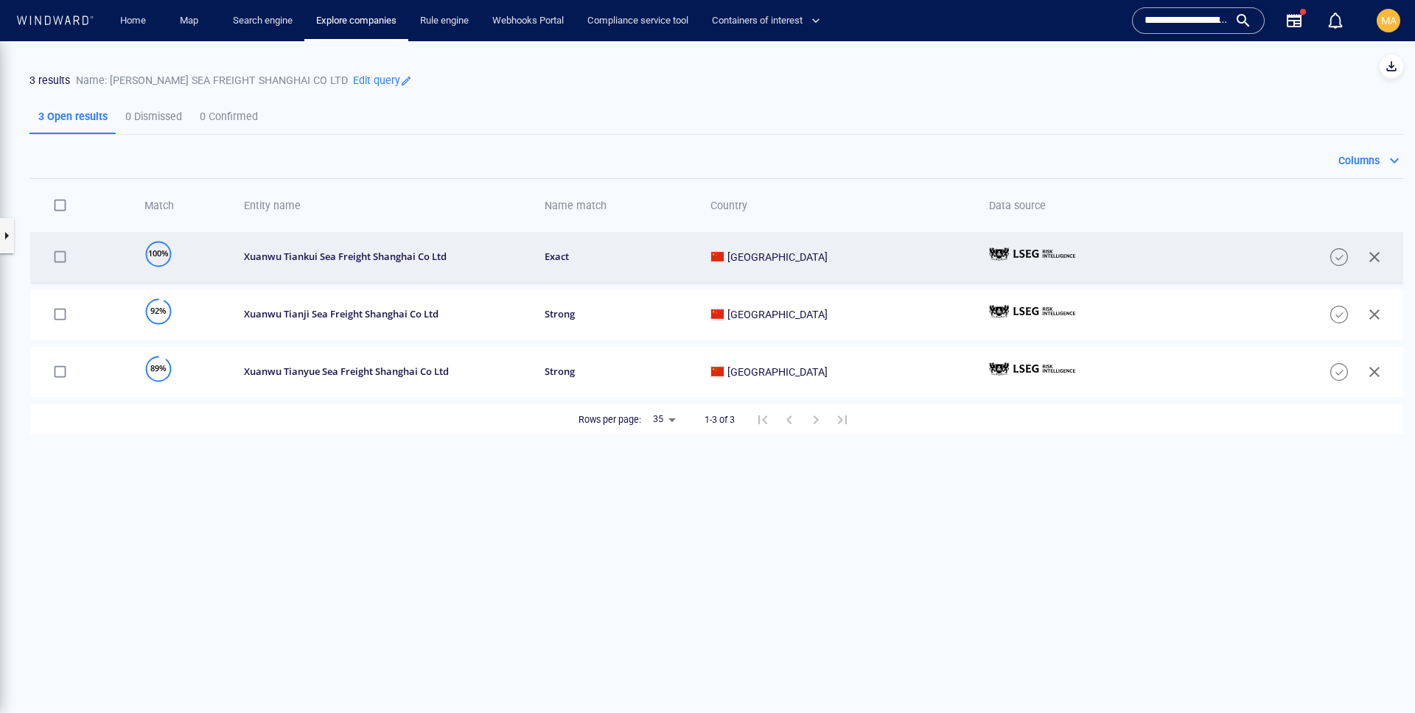
click at [530, 242] on td "xuanwu tiankui sea freight shanghai co ltd" at bounding box center [378, 257] width 301 height 50
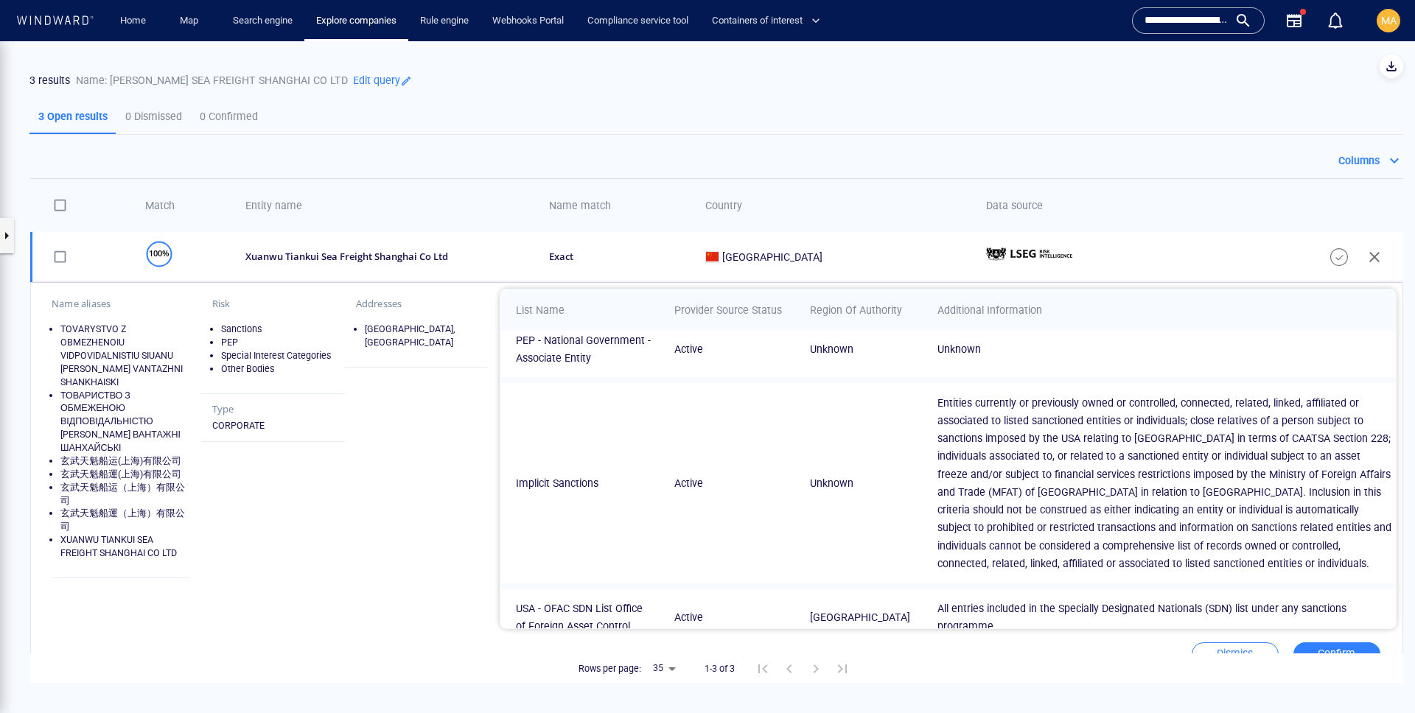
scroll to position [313, 0]
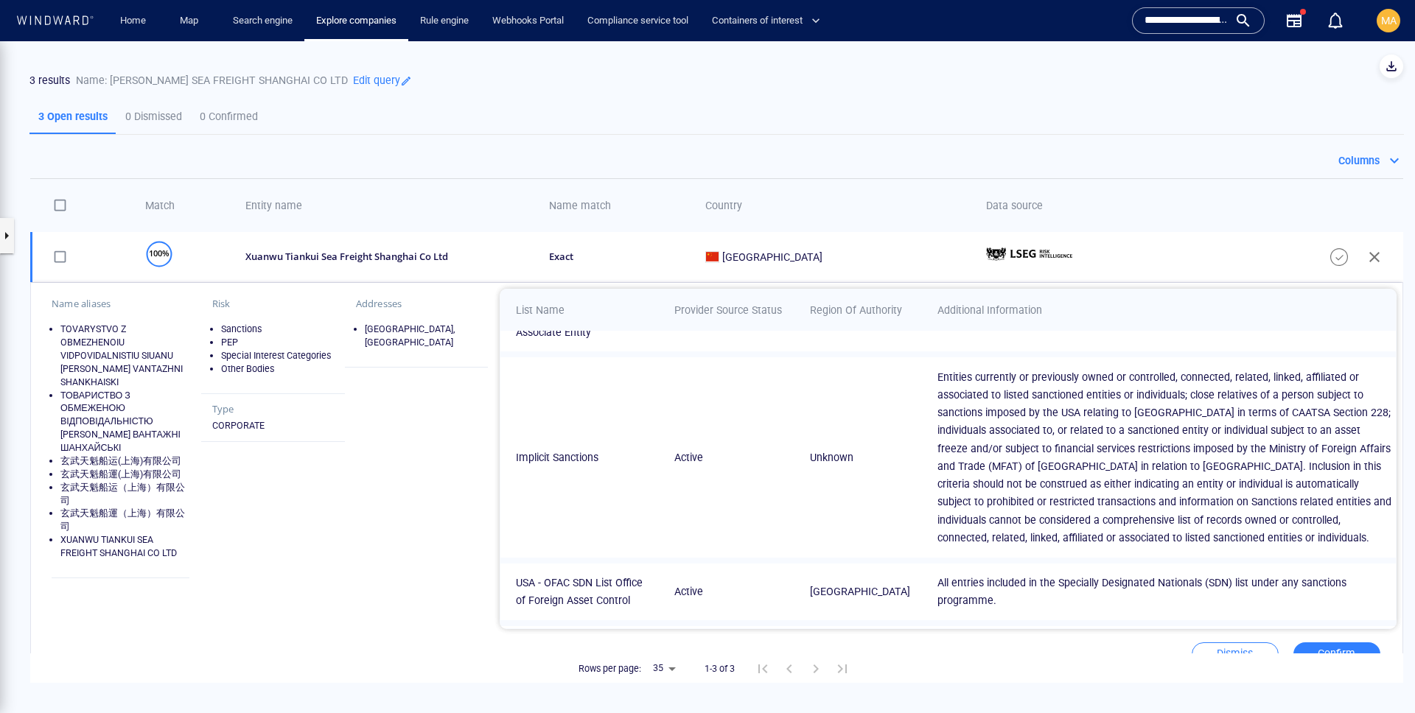
click at [403, 75] on p "Edit query" at bounding box center [380, 80] width 64 height 20
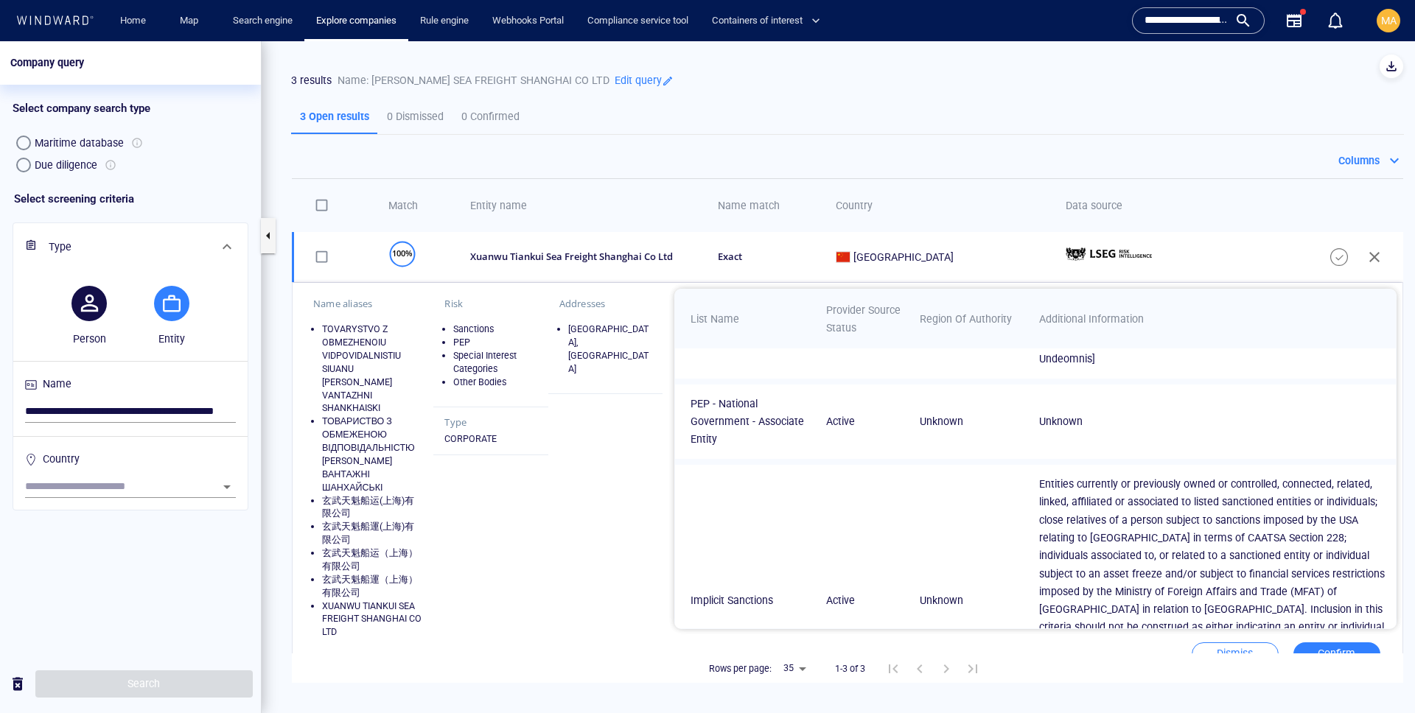
scroll to position [385, 0]
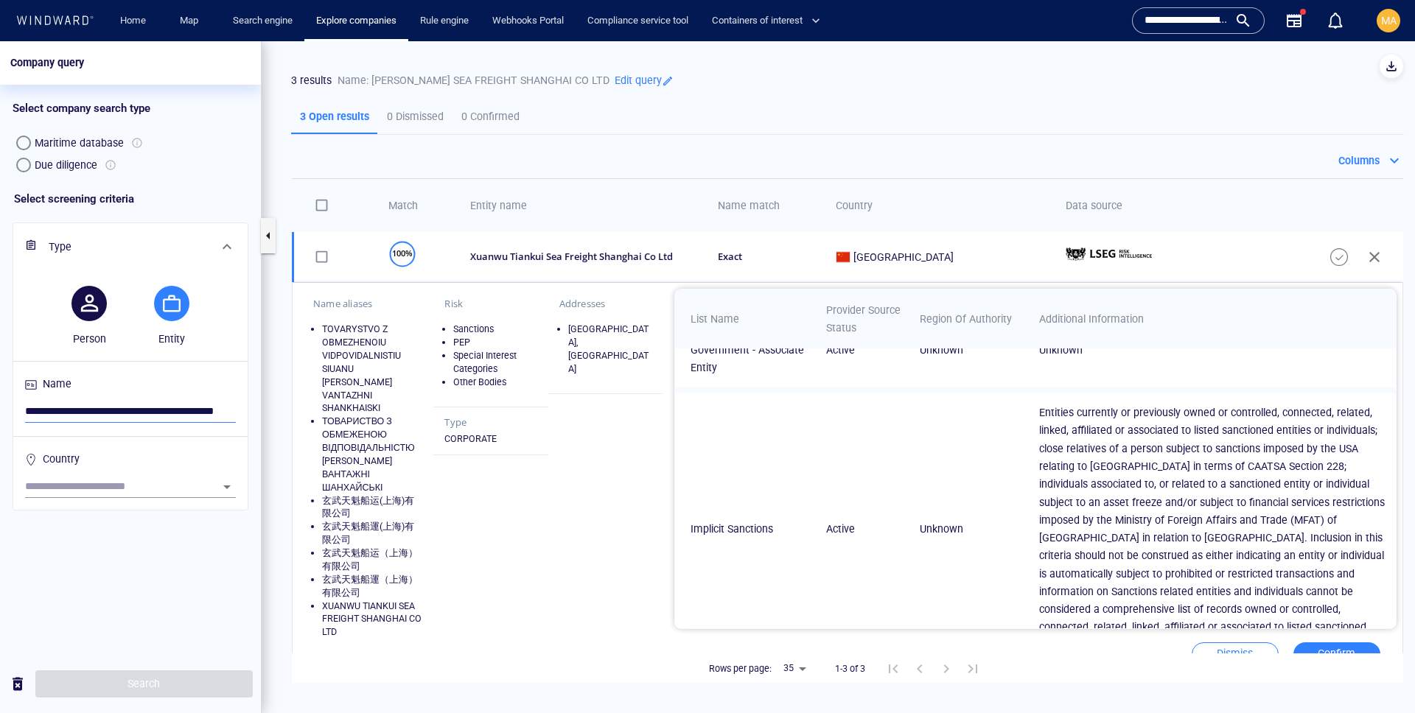
click at [74, 415] on input "**********" at bounding box center [130, 412] width 211 height 22
paste input "search"
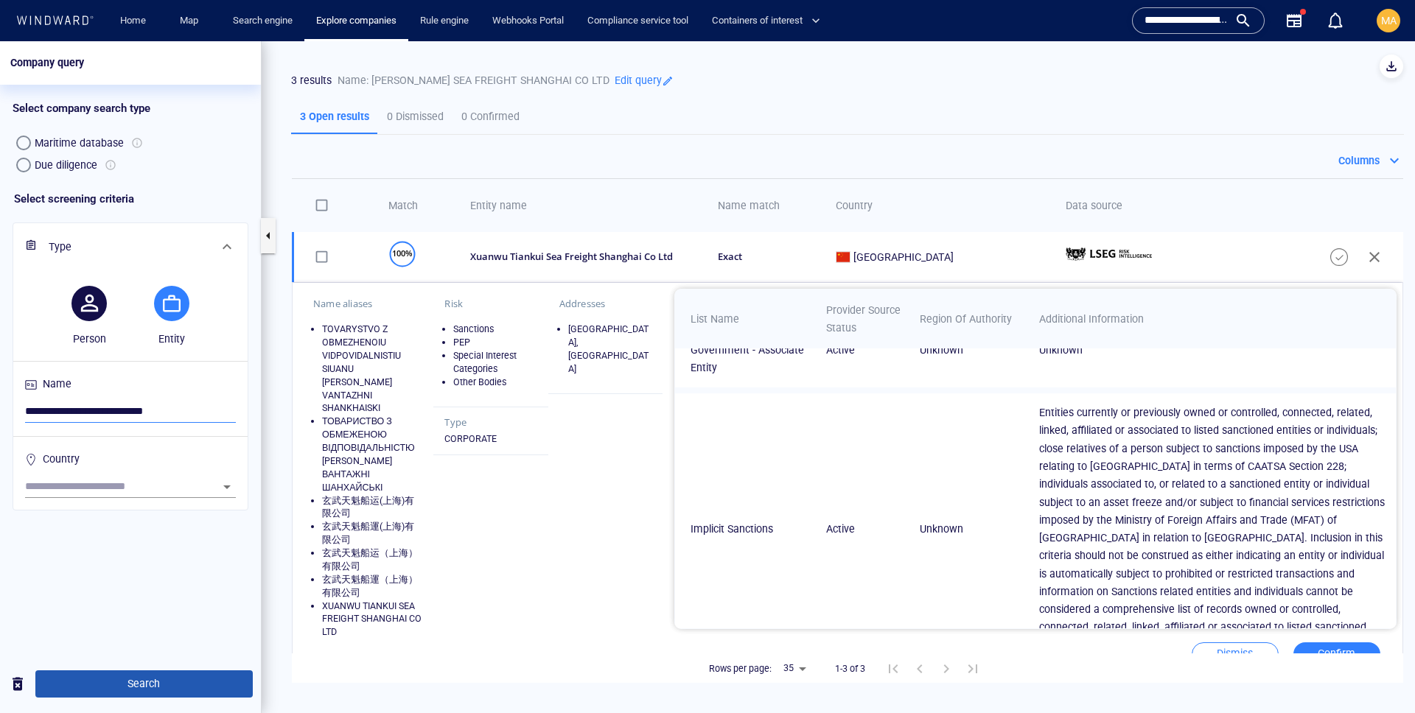
click at [133, 687] on span "Search" at bounding box center [144, 684] width 194 height 18
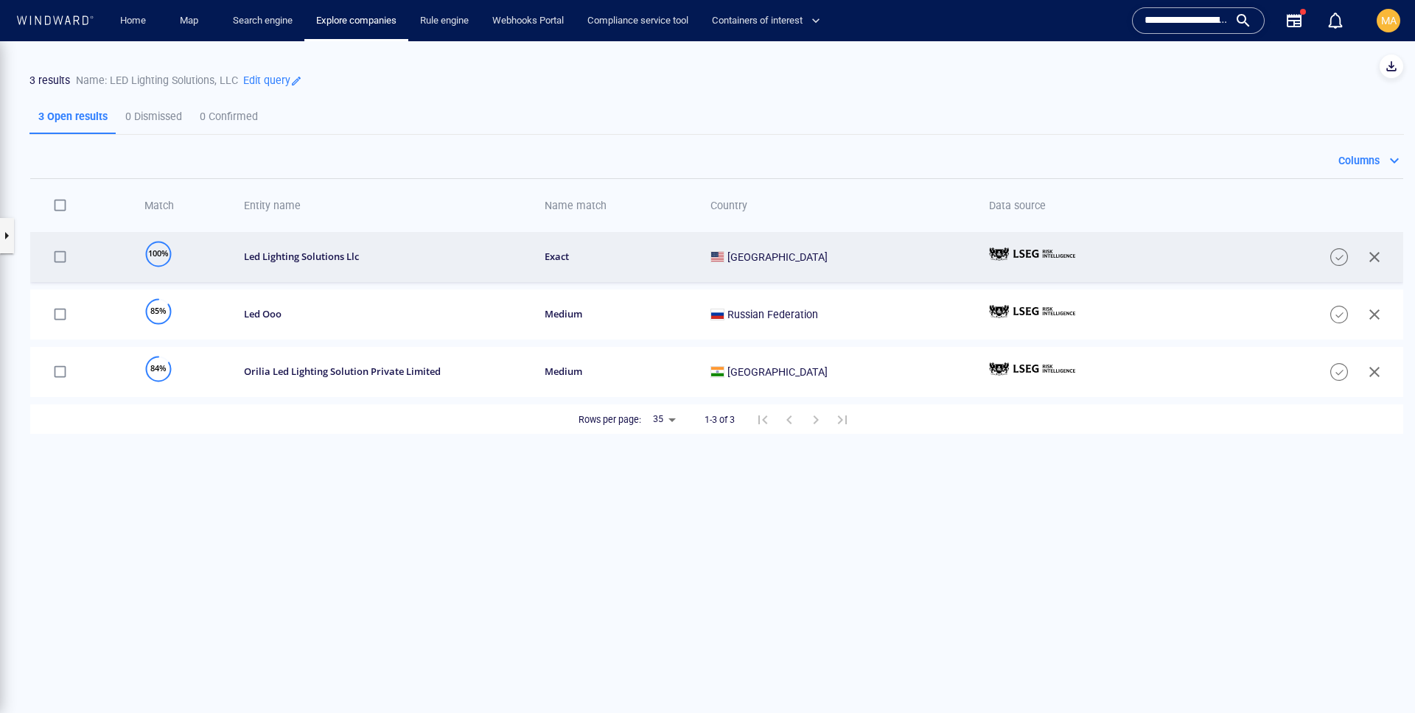
click at [450, 274] on td "led lighting solutions llc" at bounding box center [378, 257] width 301 height 50
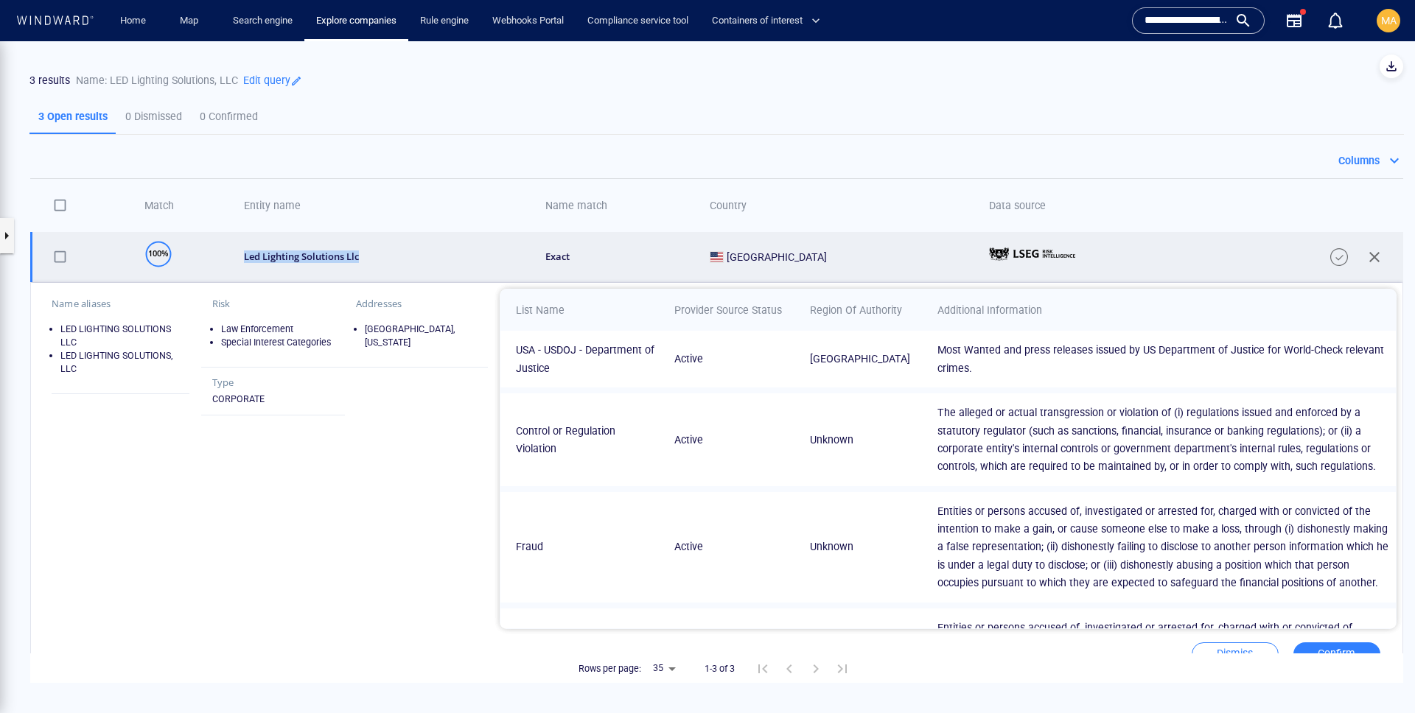
drag, startPoint x: 390, startPoint y: 255, endPoint x: 237, endPoint y: 255, distance: 153.2
click at [237, 255] on td "led lighting solutions llc" at bounding box center [378, 257] width 301 height 50
copy div "led lighting solutions llc"
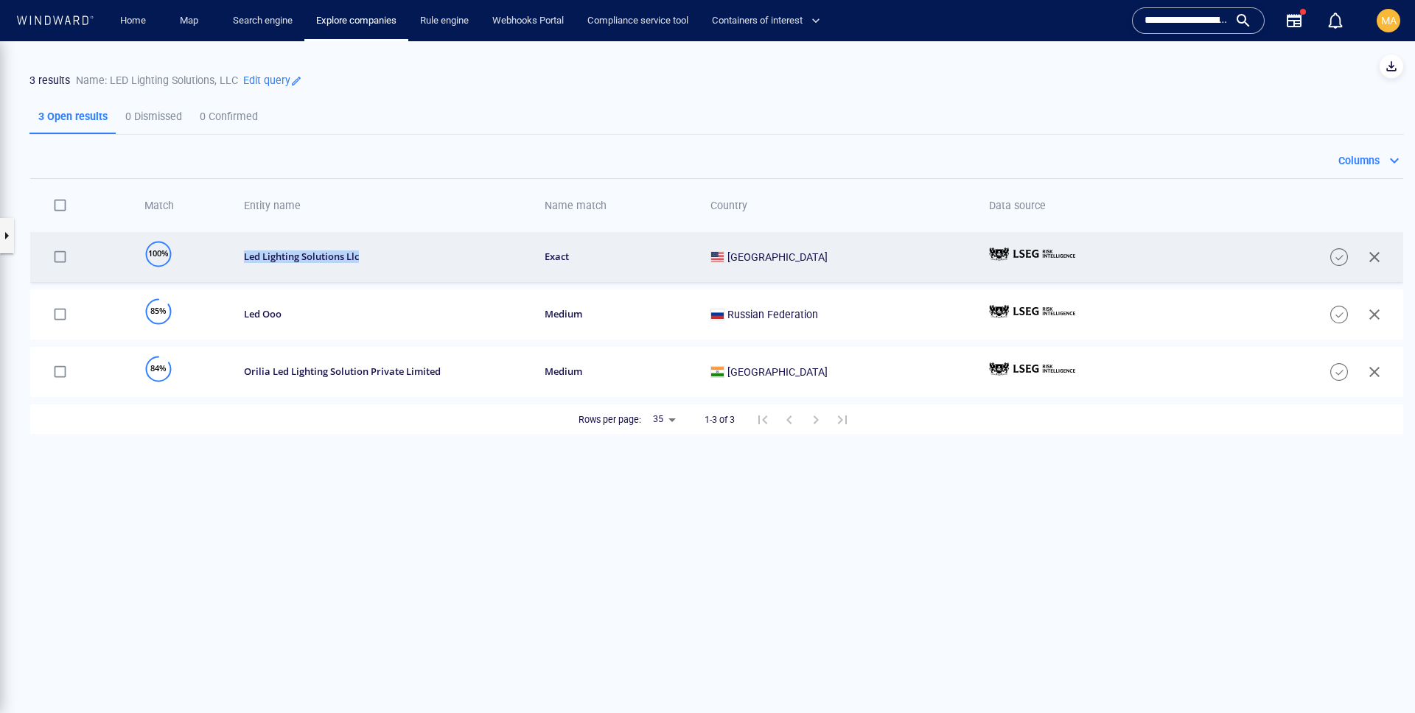
click at [237, 255] on td "led lighting solutions llc" at bounding box center [378, 257] width 301 height 50
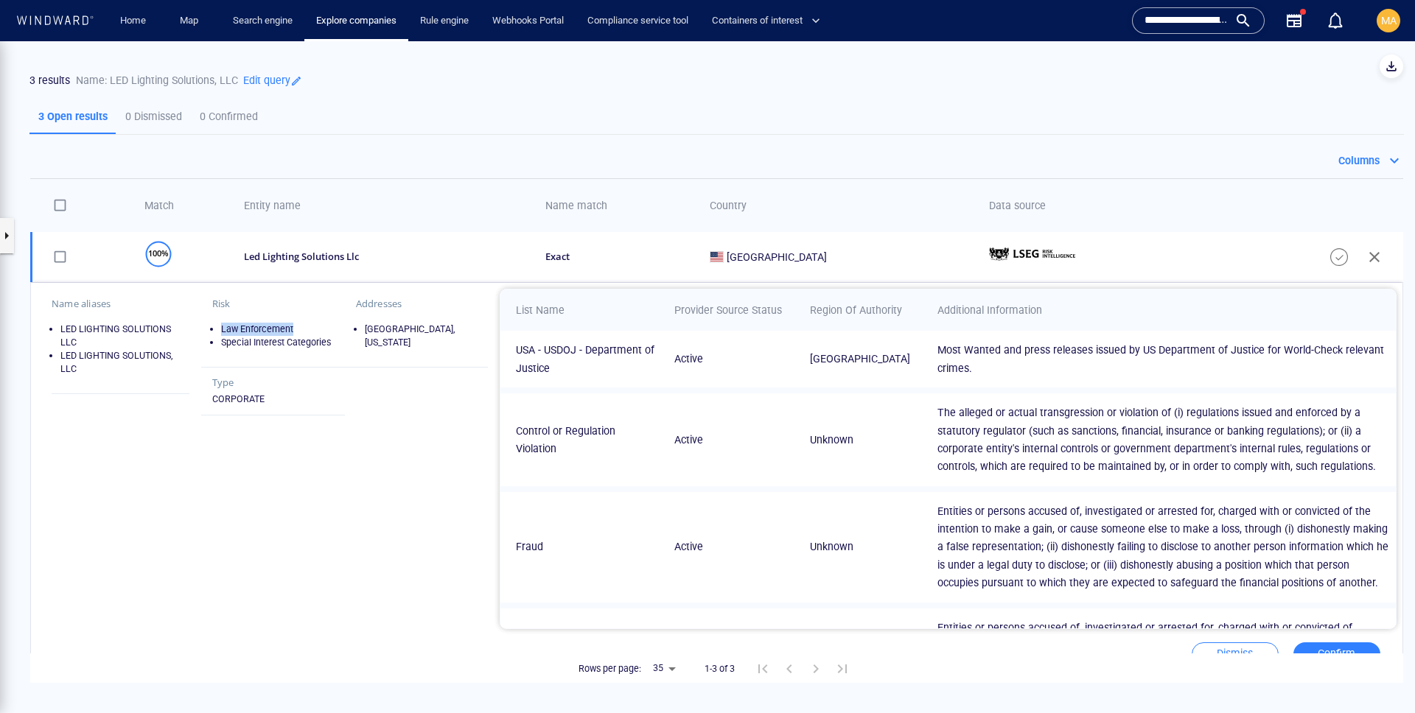
copy li "Law Enforcement"
drag, startPoint x: 309, startPoint y: 324, endPoint x: 214, endPoint y: 321, distance: 95.8
click at [214, 322] on div "Risk Law Enforcement Special Interest Categories" at bounding box center [273, 329] width 144 height 80
click at [321, 340] on li "Special Interest Categories" at bounding box center [277, 342] width 113 height 13
drag, startPoint x: 321, startPoint y: 340, endPoint x: 228, endPoint y: 337, distance: 92.9
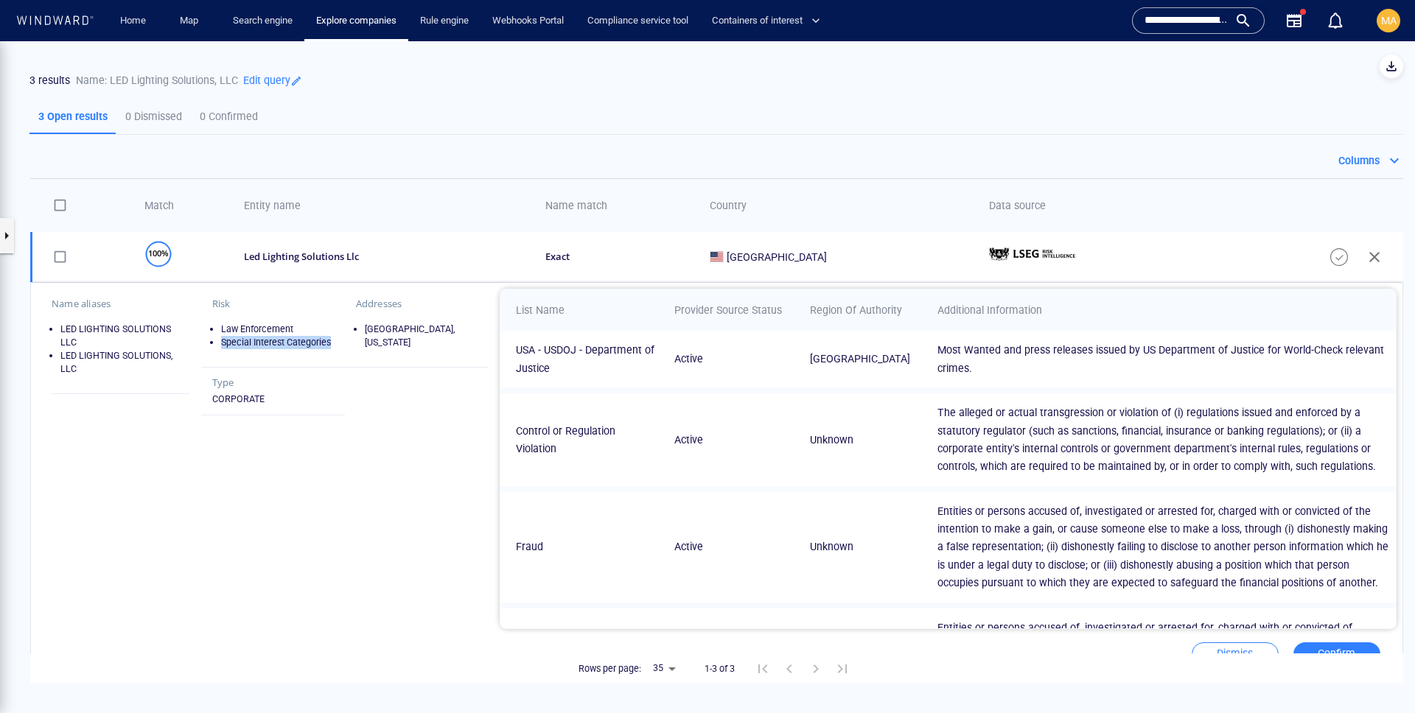
click at [228, 338] on li "Special Interest Categories" at bounding box center [277, 342] width 113 height 13
copy li "Special Interest Categories"
drag, startPoint x: 358, startPoint y: 349, endPoint x: 334, endPoint y: 346, distance: 24.5
click at [357, 349] on div "Addresses [GEOGRAPHIC_DATA], [US_STATE]" at bounding box center [417, 329] width 144 height 80
drag, startPoint x: 292, startPoint y: 332, endPoint x: 213, endPoint y: 333, distance: 79.6
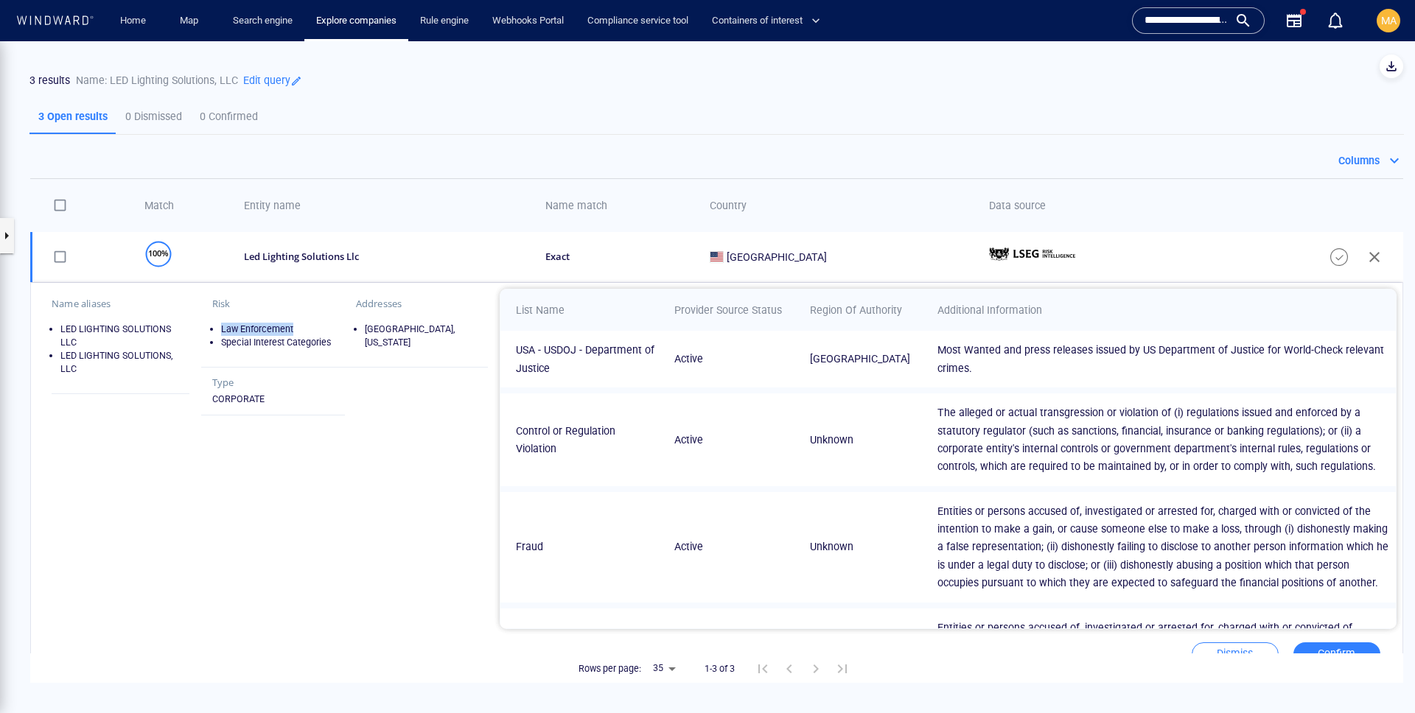
click at [221, 333] on li "Law Enforcement" at bounding box center [277, 329] width 113 height 13
copy li "Law Enforcement"
click at [373, 400] on div "Risk Law Enforcement Special Interest Categories Addresses [GEOGRAPHIC_DATA][US…" at bounding box center [344, 352] width 299 height 139
click at [115, 77] on p "Name: LED Lighting Solutions, LLC" at bounding box center [157, 80] width 162 height 18
drag, startPoint x: 115, startPoint y: 77, endPoint x: 224, endPoint y: 74, distance: 109.1
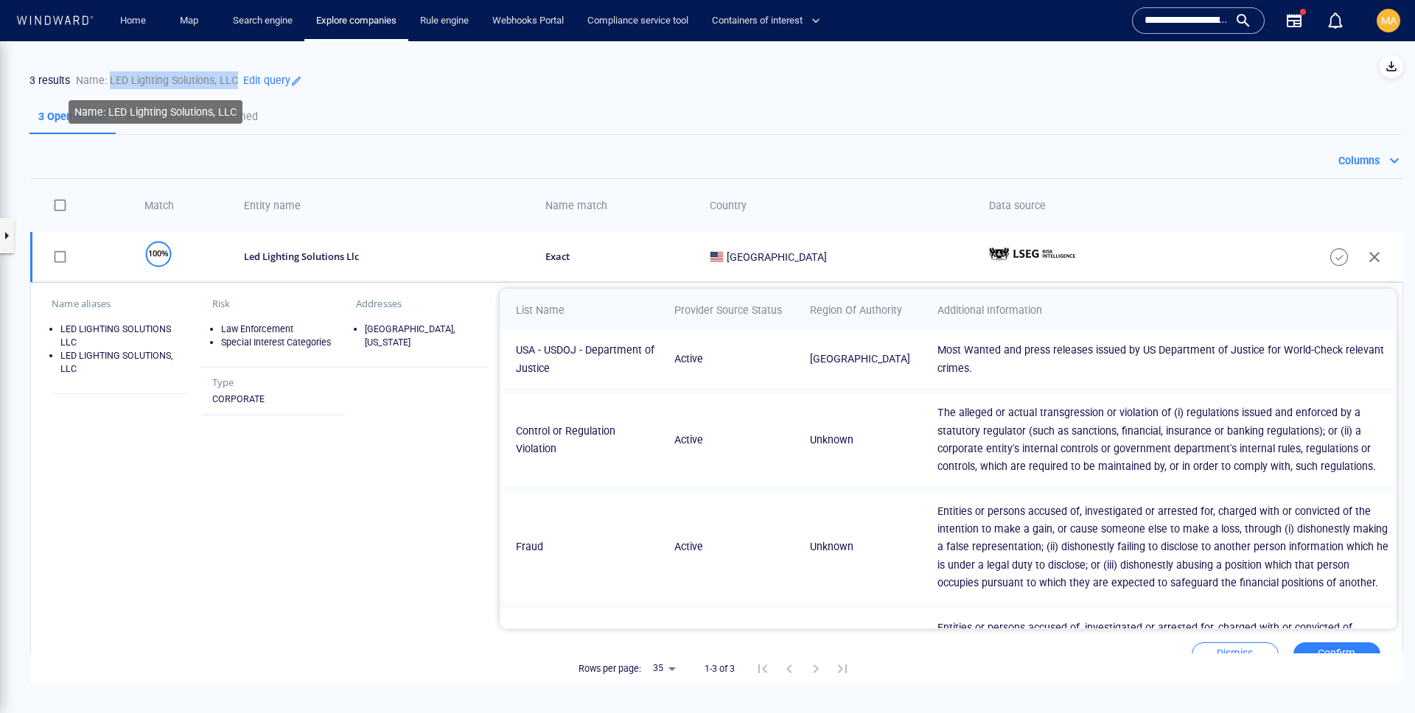
click at [224, 74] on p "Name: LED Lighting Solutions, LLC" at bounding box center [157, 80] width 162 height 18
copy p "LED Lighting Solutions, LLC"
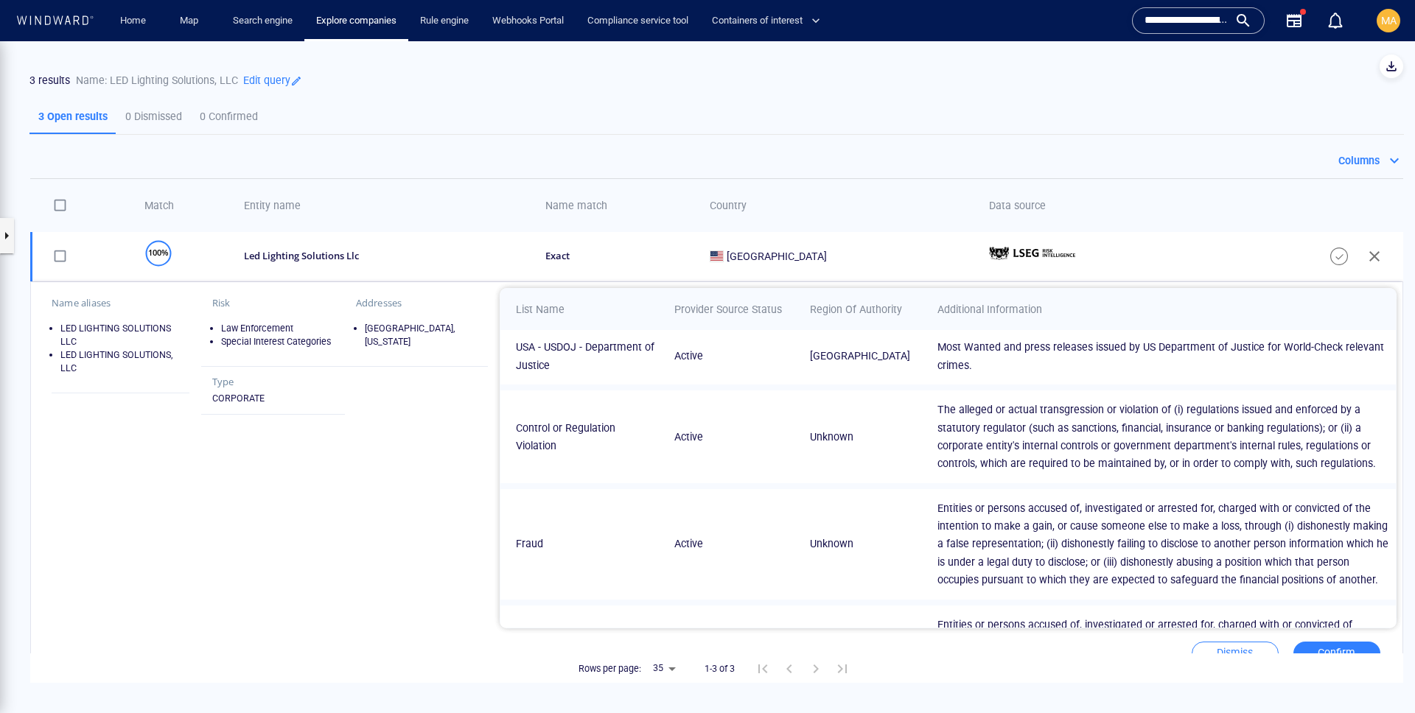
click at [288, 76] on p "Edit query" at bounding box center [270, 80] width 64 height 20
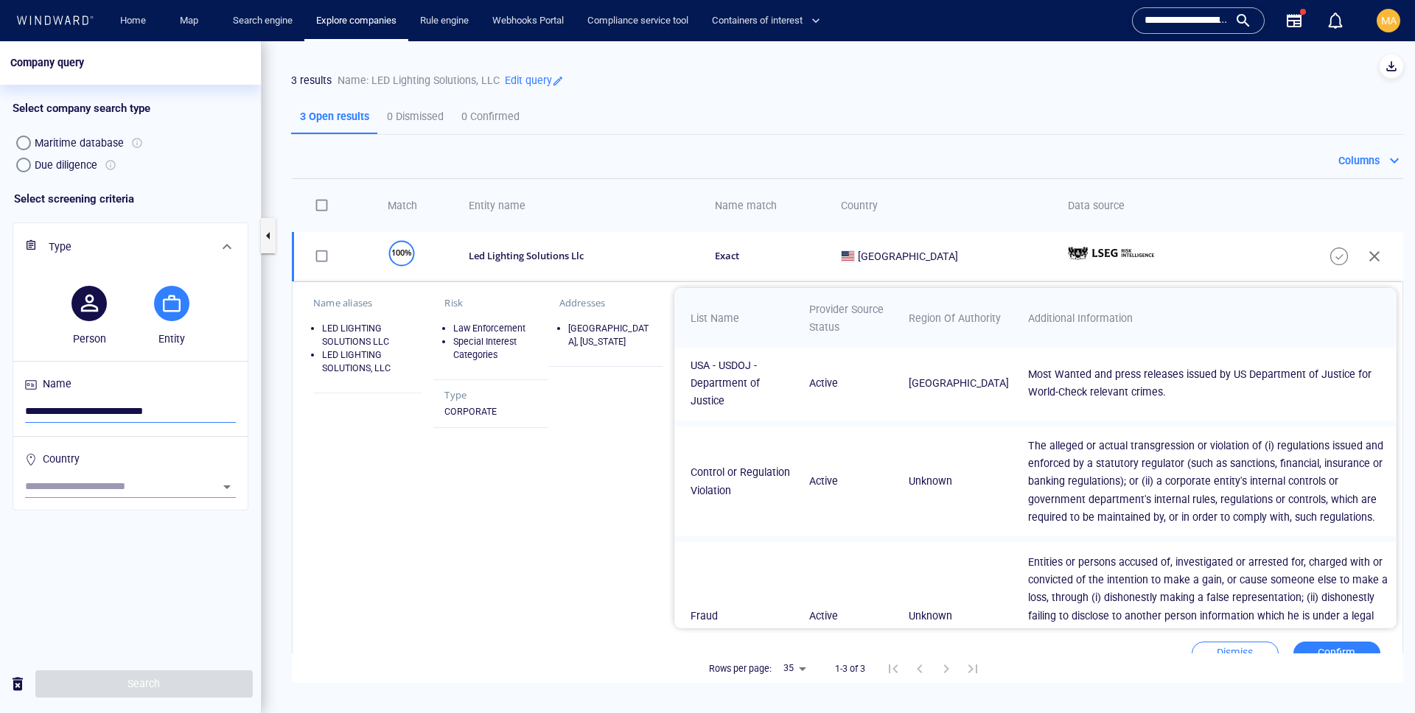
click at [93, 402] on input "**********" at bounding box center [130, 412] width 211 height 22
paste input "search"
click at [140, 676] on span "Search" at bounding box center [144, 684] width 194 height 18
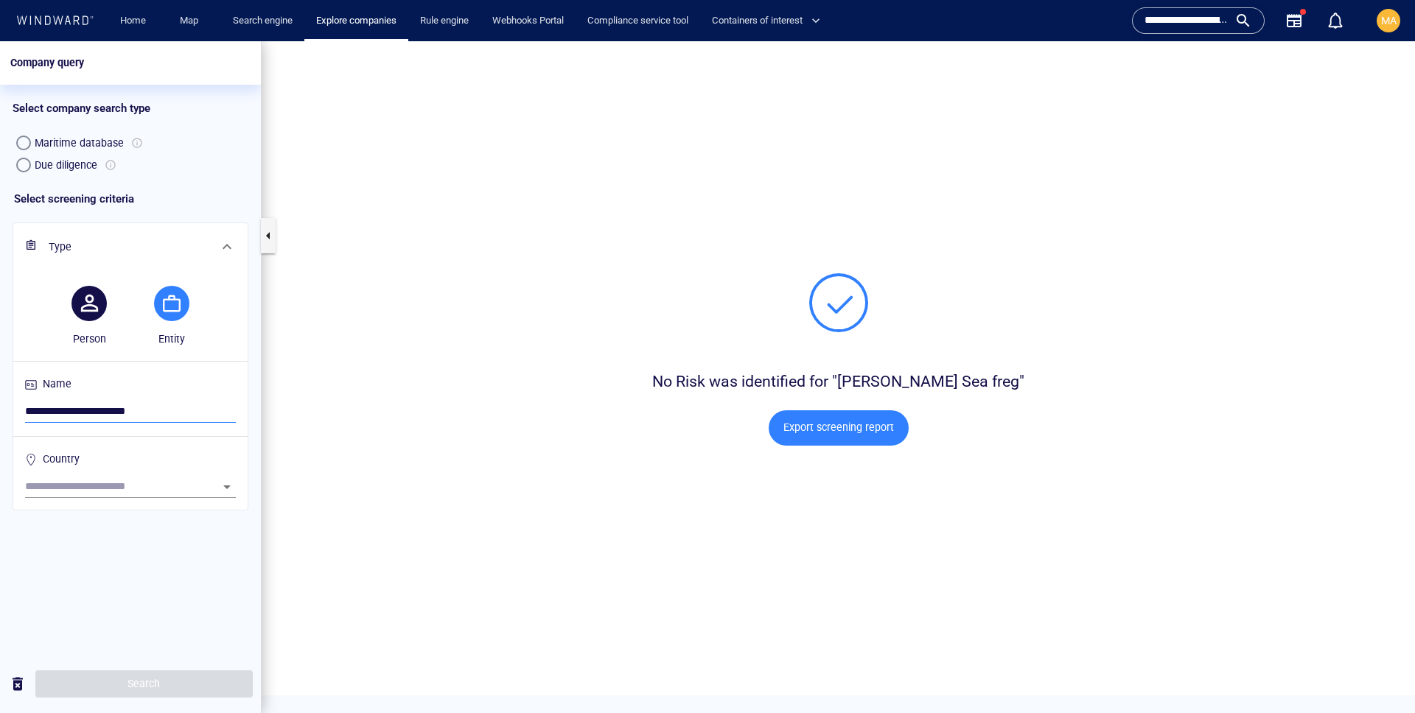
click at [194, 413] on input "**********" at bounding box center [130, 412] width 211 height 22
click at [168, 690] on span "Search" at bounding box center [144, 684] width 194 height 18
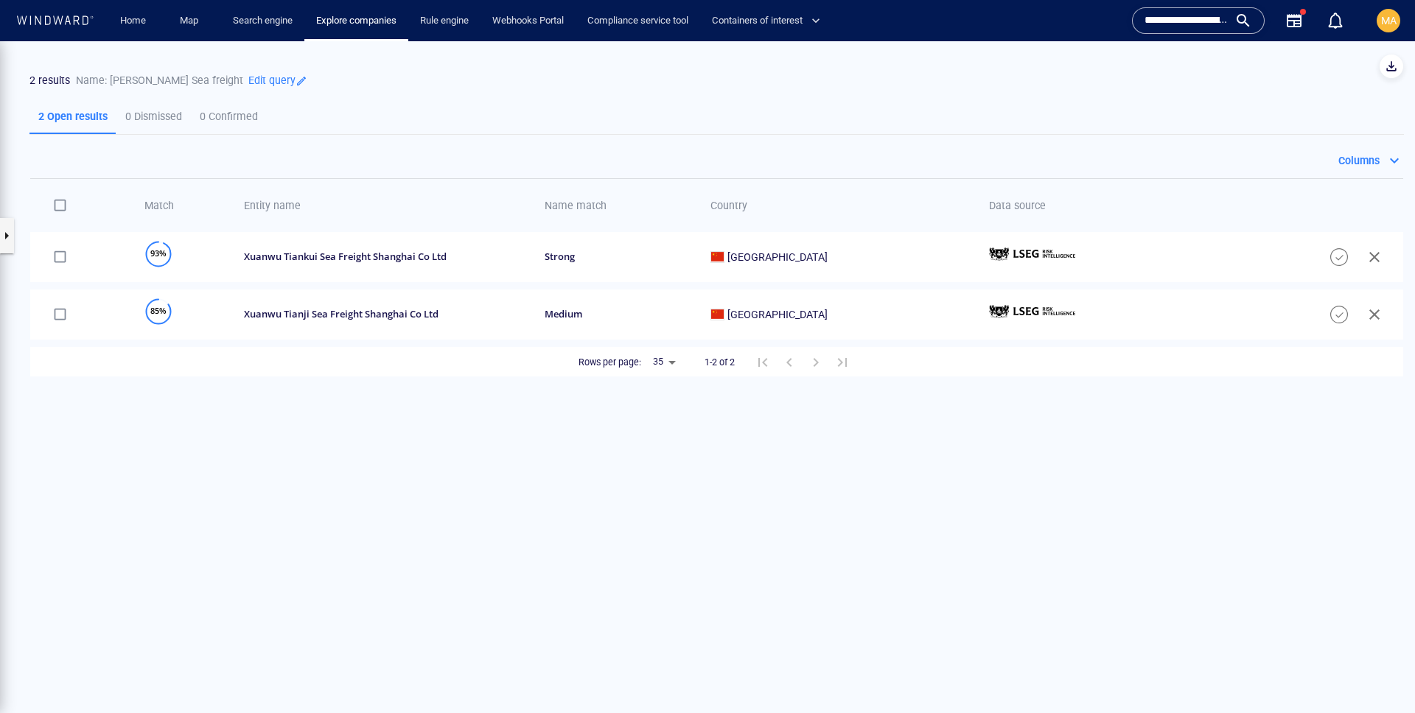
click at [280, 86] on p "Edit query" at bounding box center [275, 80] width 64 height 20
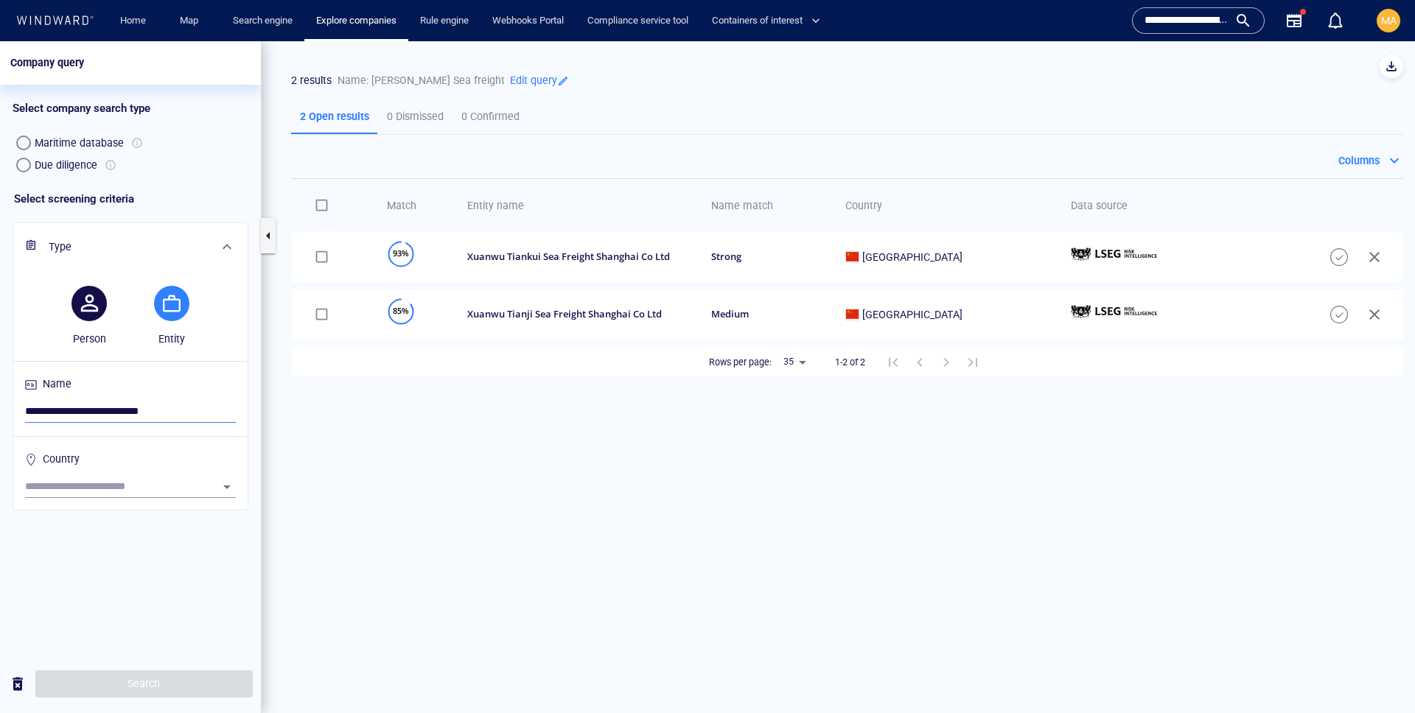
click at [142, 417] on input "**********" at bounding box center [130, 412] width 211 height 22
paste input "search"
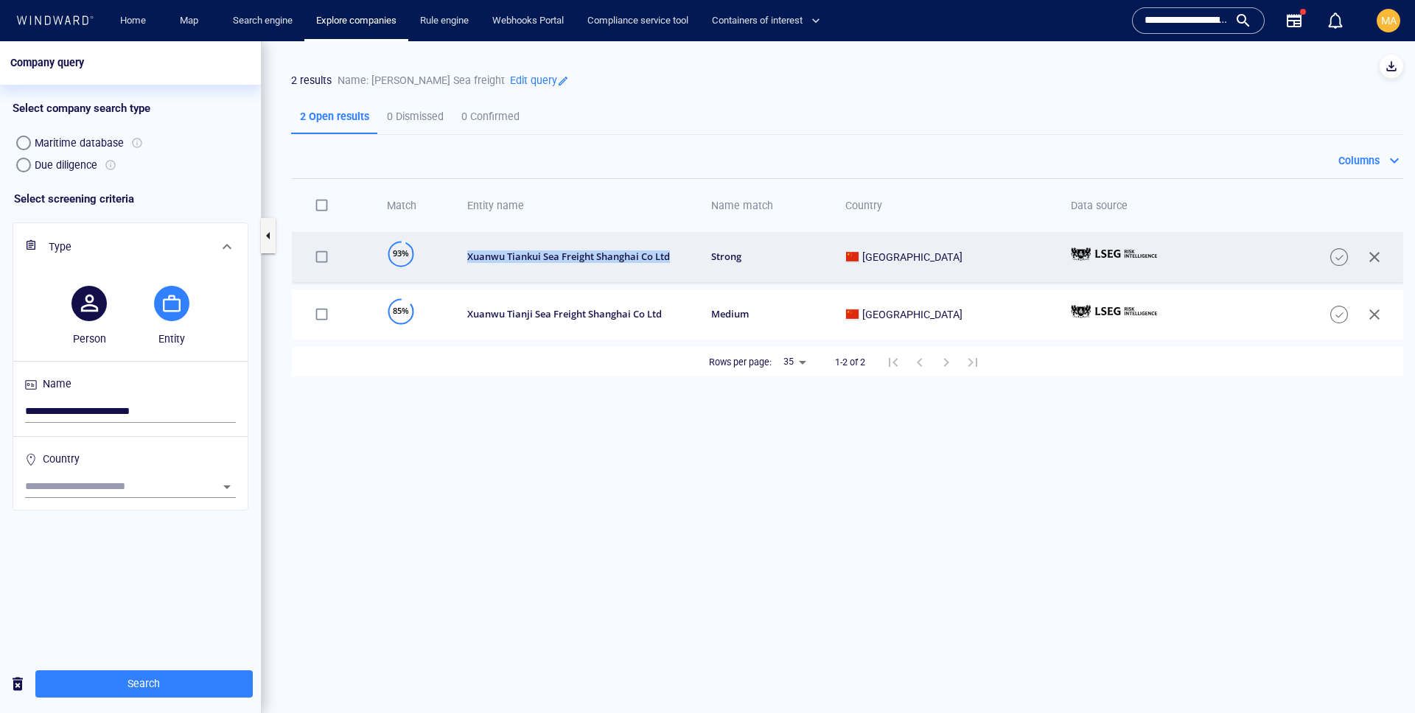
copy div "xuanwu tiankui sea freight shanghai co ltd"
drag, startPoint x: 697, startPoint y: 257, endPoint x: 489, endPoint y: 259, distance: 207.8
click at [489, 259] on div "xuanwu tiankui sea freight shanghai co ltd" at bounding box center [579, 256] width 225 height 13
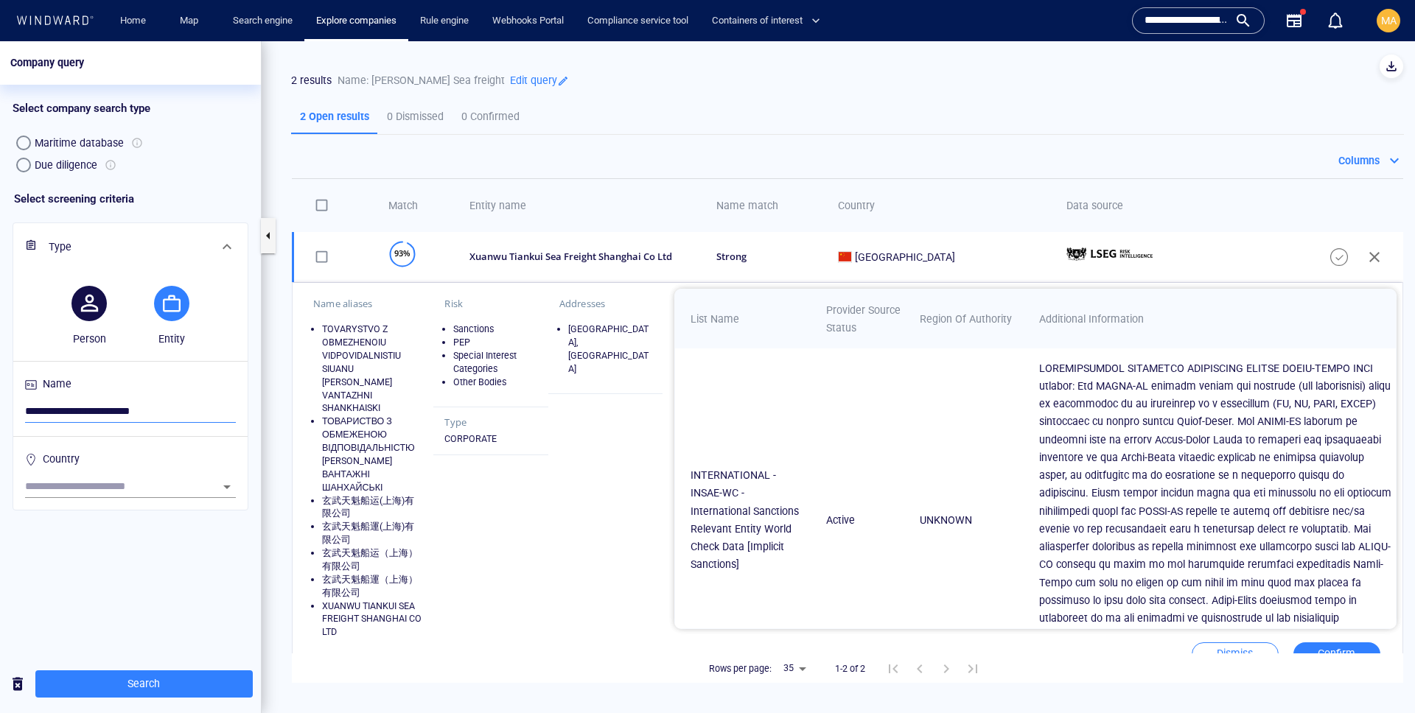
click at [134, 409] on input "**********" at bounding box center [130, 412] width 211 height 22
paste input "**********"
type input "**********"
click at [175, 689] on span "Search" at bounding box center [144, 684] width 194 height 18
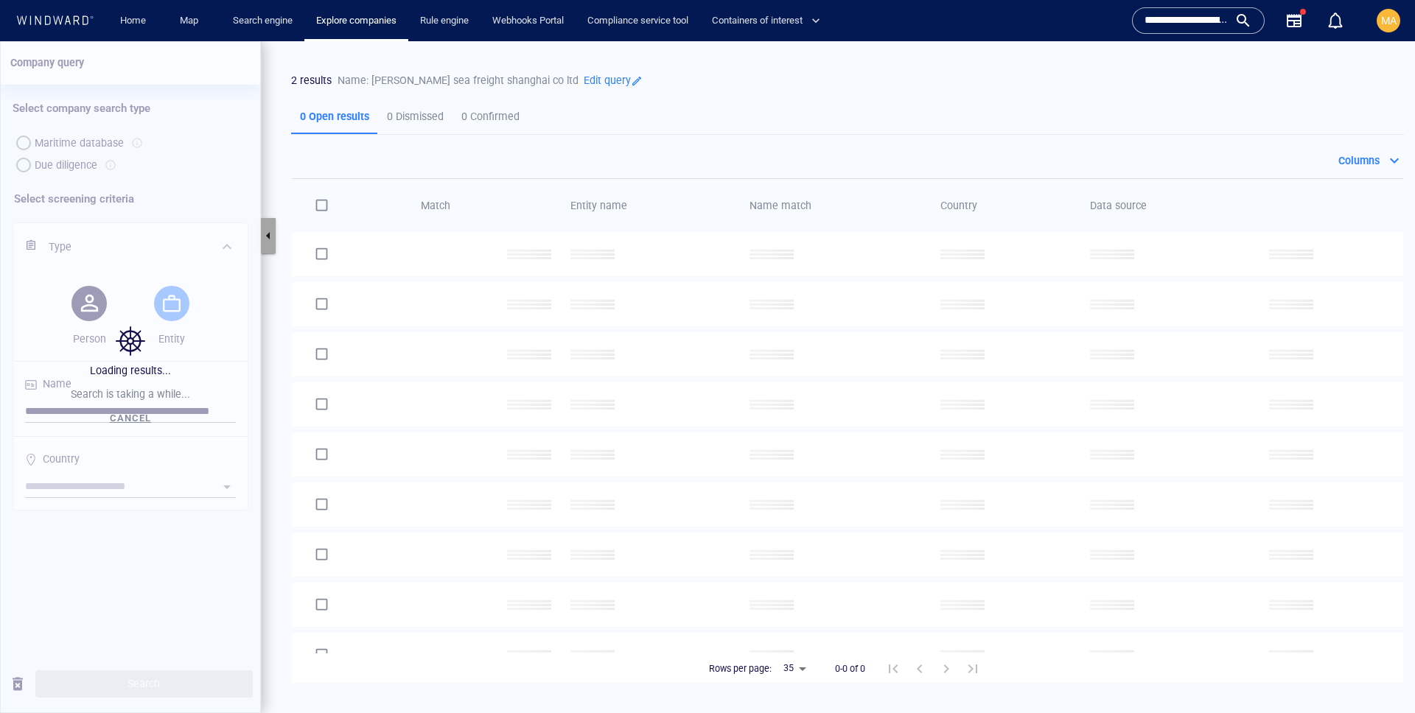
click at [271, 236] on button "button" at bounding box center [268, 235] width 15 height 35
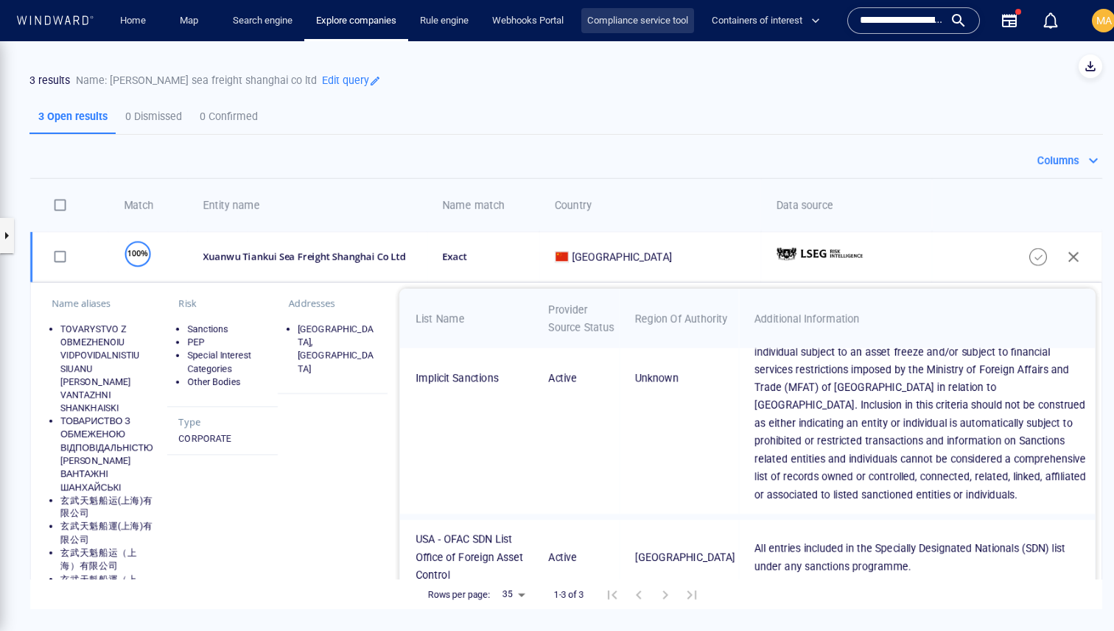
scroll to position [642, 0]
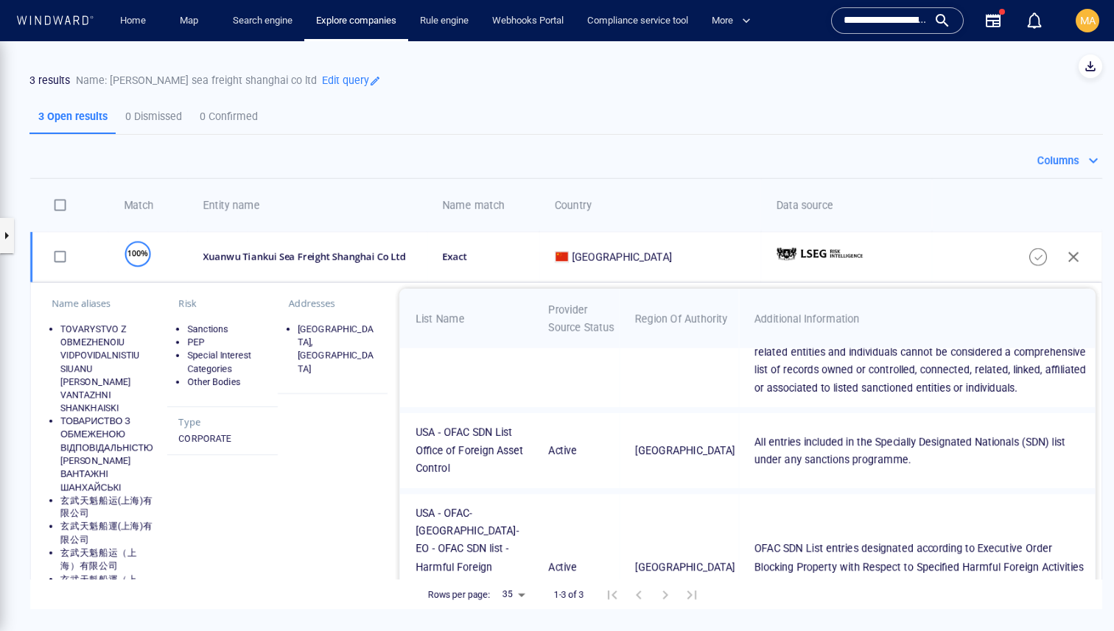
click at [911, 27] on input "**********" at bounding box center [886, 21] width 84 height 22
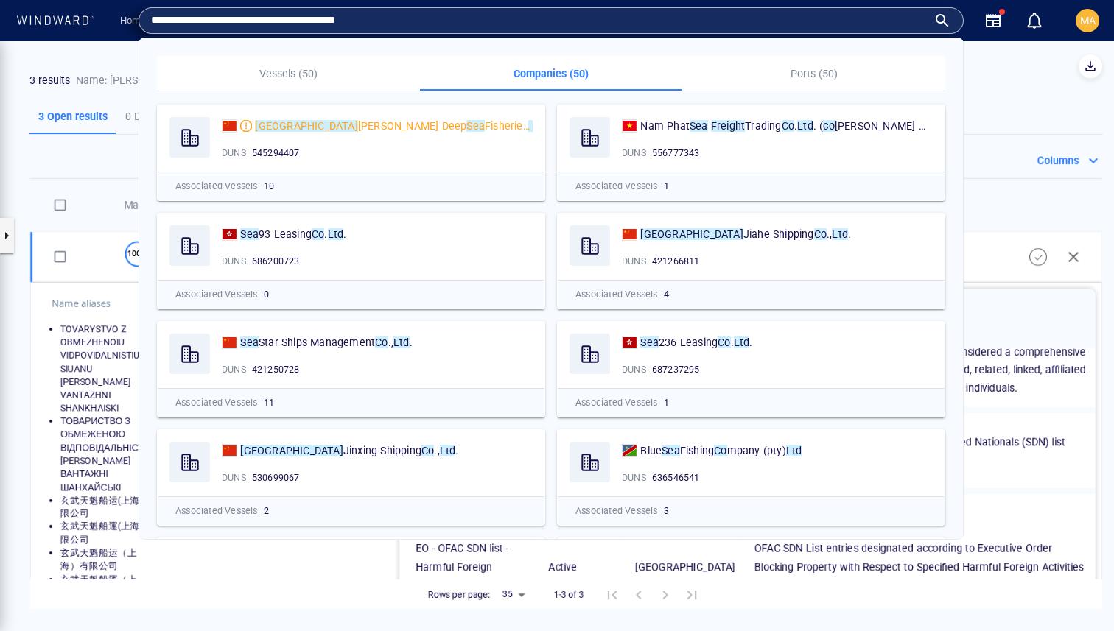
click at [1087, 10] on div "MA" at bounding box center [1088, 21] width 24 height 24
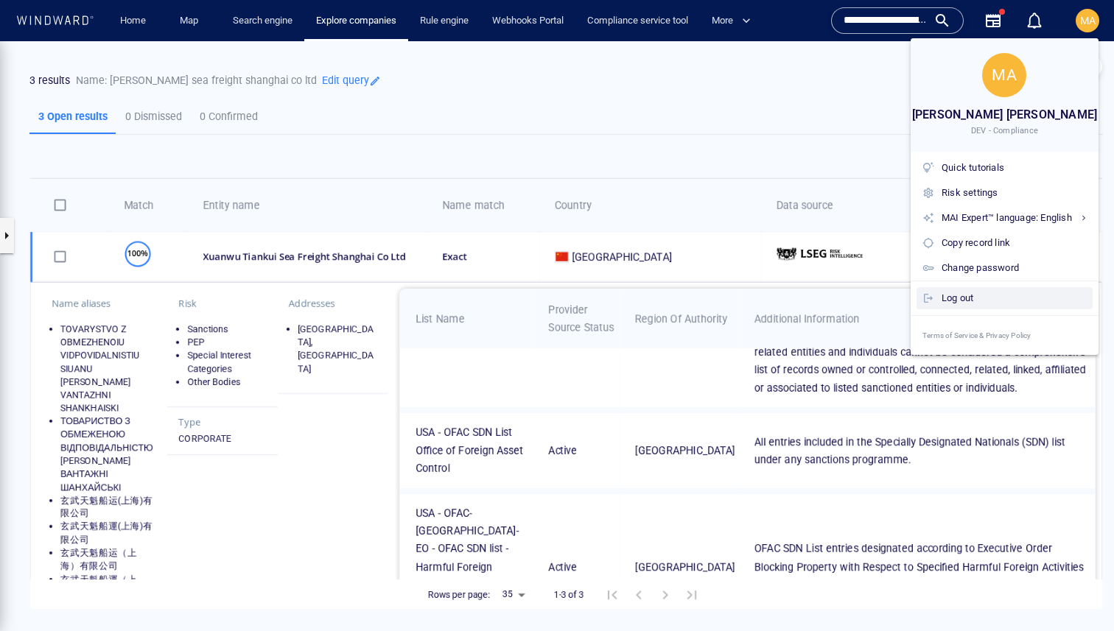
click at [972, 300] on div "Log out" at bounding box center [1014, 298] width 145 height 16
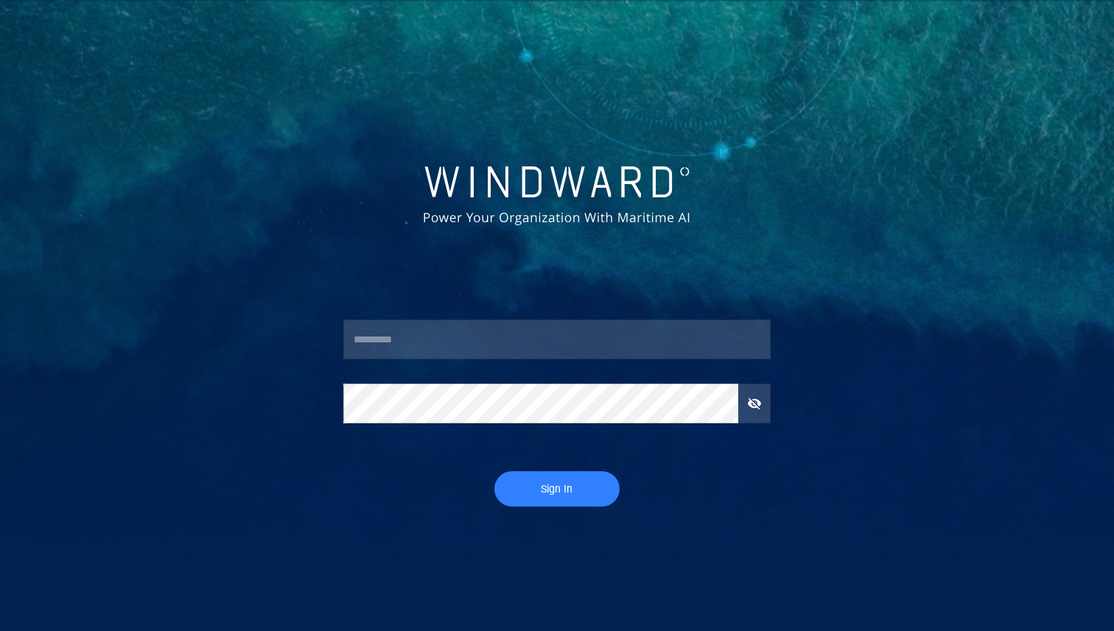
type input "**********"
click at [559, 483] on span "Sign In" at bounding box center [557, 489] width 96 height 18
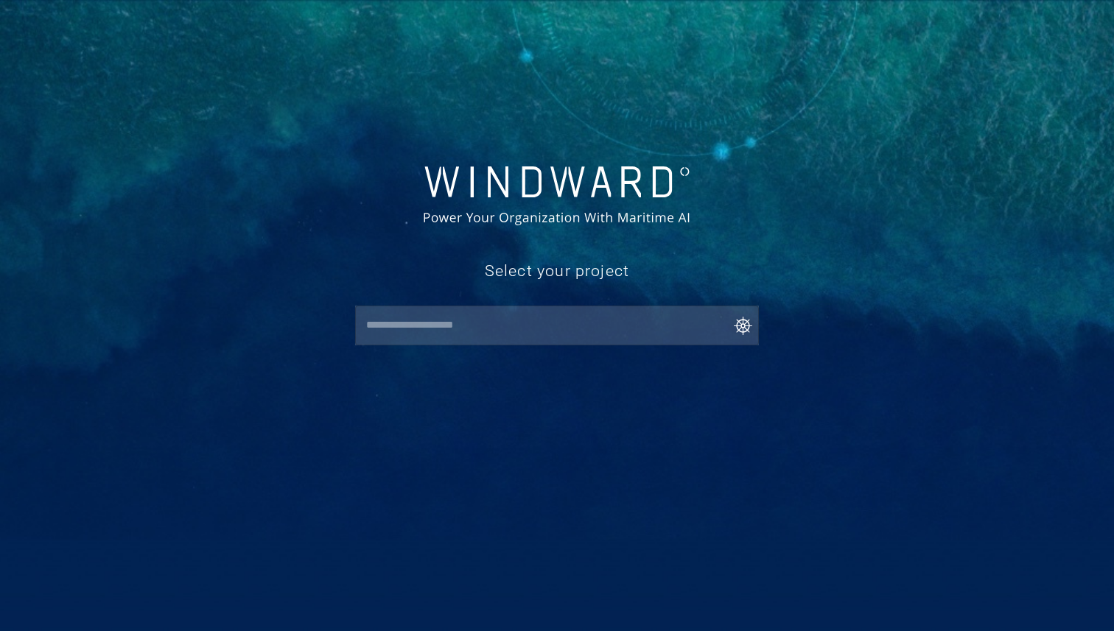
click at [536, 327] on input "text" at bounding box center [561, 325] width 398 height 27
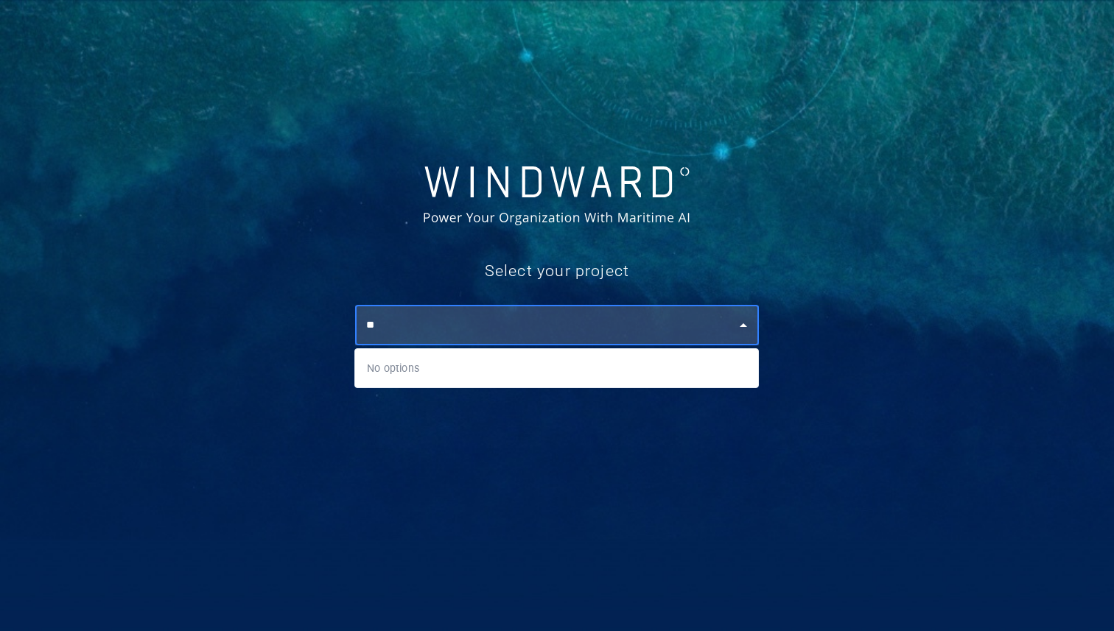
type input "*"
type input "**"
